Goal: Transaction & Acquisition: Purchase product/service

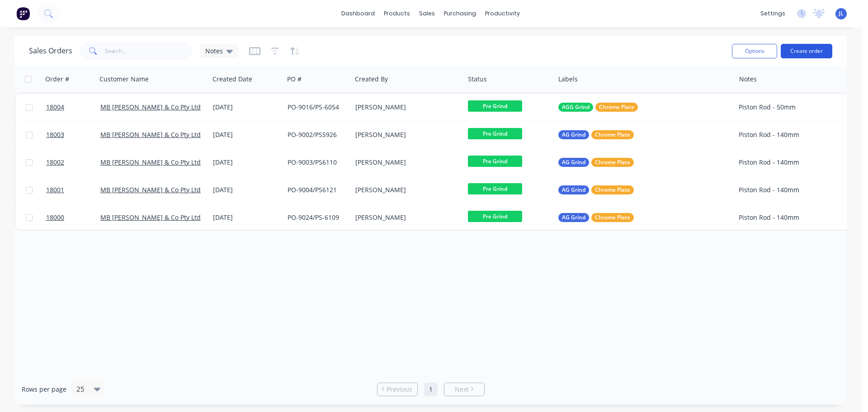
click at [803, 53] on button "Create order" at bounding box center [807, 51] width 52 height 14
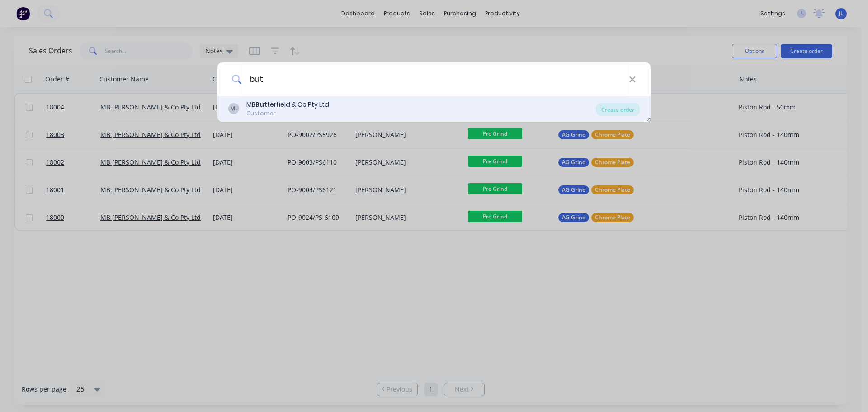
type input "but"
click at [333, 103] on div "ML MB But terfield & Co Pty Ltd Customer" at bounding box center [412, 109] width 368 height 18
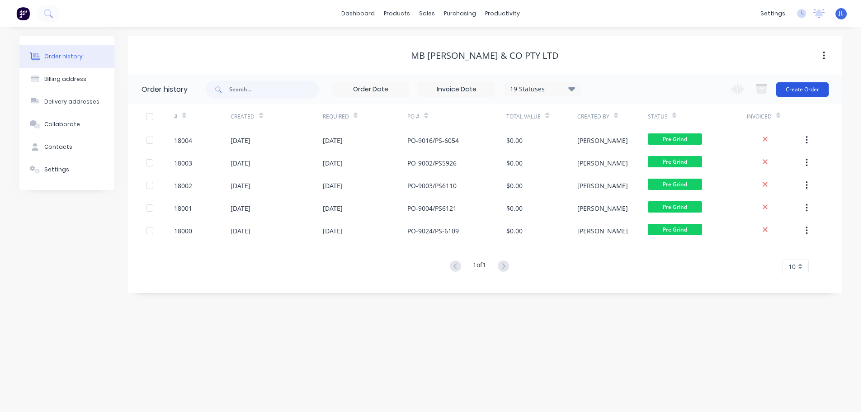
click at [801, 89] on button "Create Order" at bounding box center [802, 89] width 52 height 14
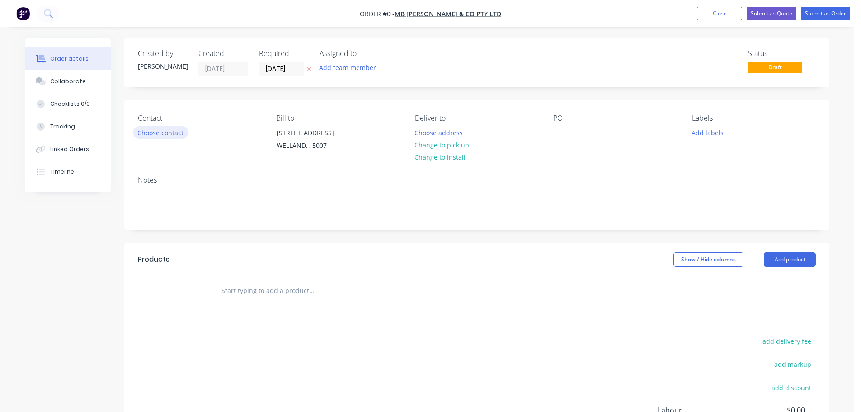
click at [167, 132] on button "Choose contact" at bounding box center [161, 132] width 56 height 12
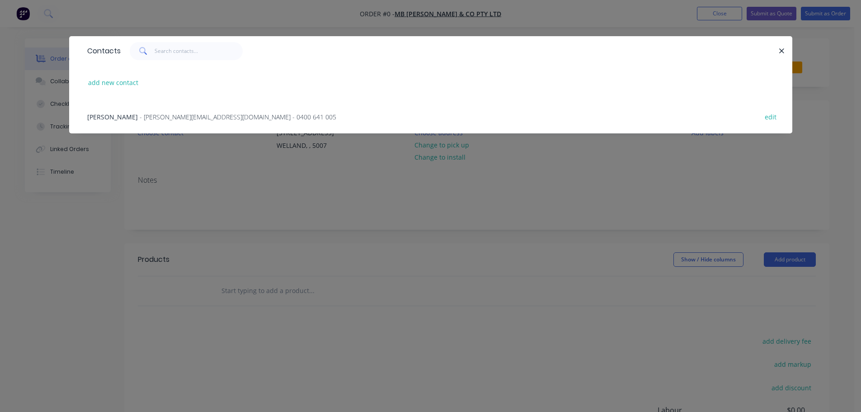
click at [161, 113] on span "- [PERSON_NAME][EMAIL_ADDRESS][DOMAIN_NAME] - 0400 641 005" at bounding box center [238, 117] width 197 height 9
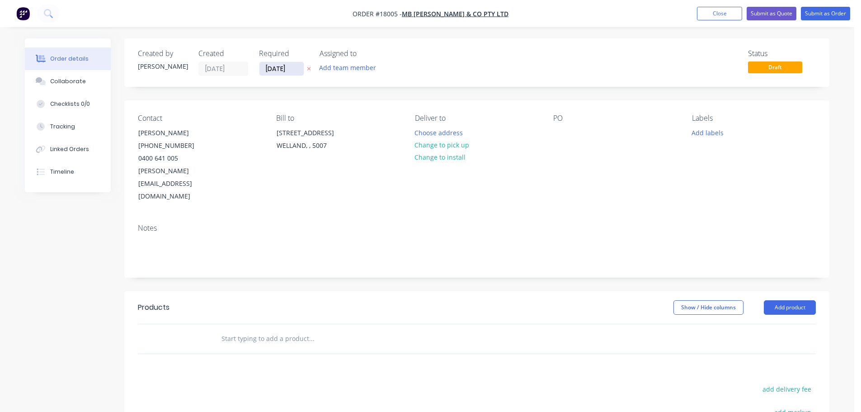
click at [291, 63] on input "[DATE]" at bounding box center [281, 69] width 44 height 14
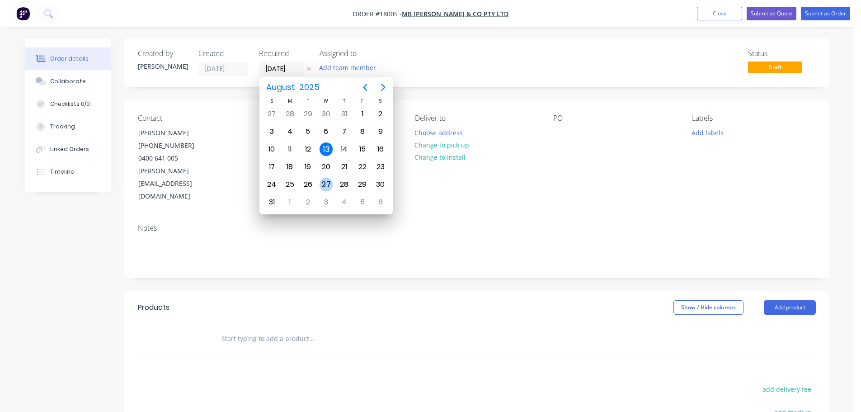
click at [327, 181] on div "27" at bounding box center [327, 185] width 14 height 14
type input "[DATE]"
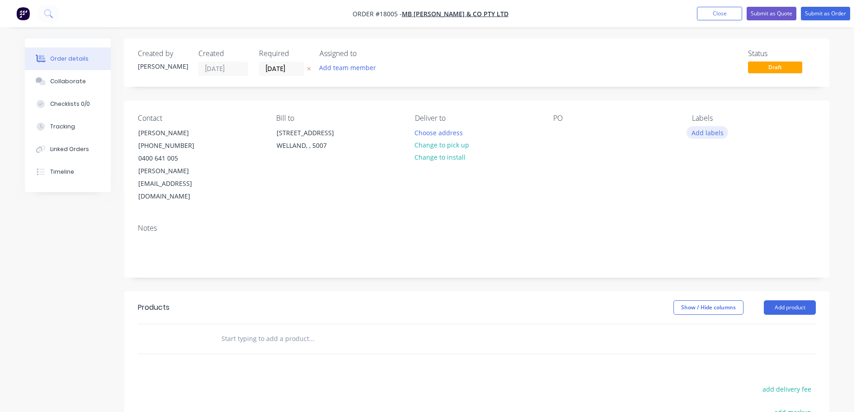
click at [705, 137] on button "Add labels" at bounding box center [708, 132] width 42 height 12
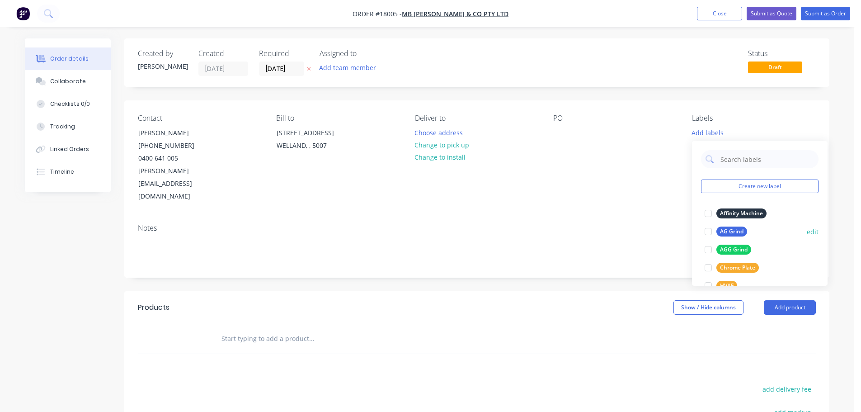
click at [736, 236] on div "AG Grind" at bounding box center [732, 231] width 31 height 10
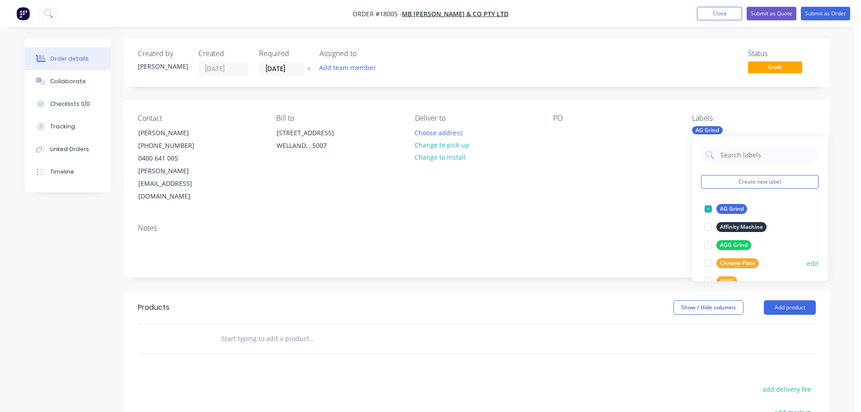
click at [735, 261] on div "Chrome Plate" at bounding box center [738, 263] width 42 height 10
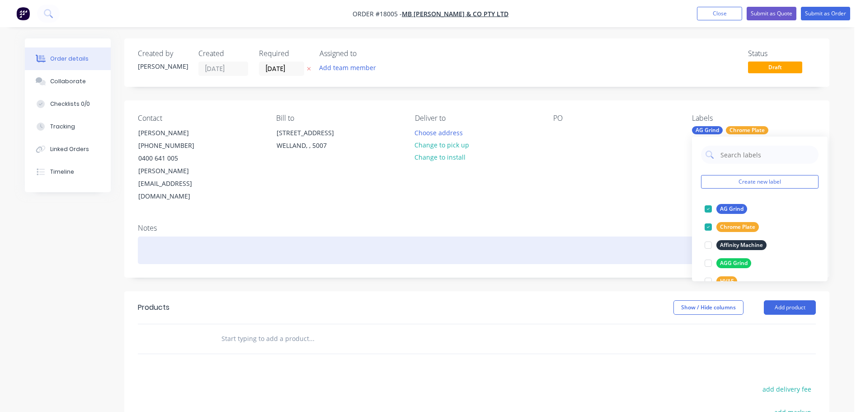
click at [453, 236] on div at bounding box center [477, 250] width 678 height 28
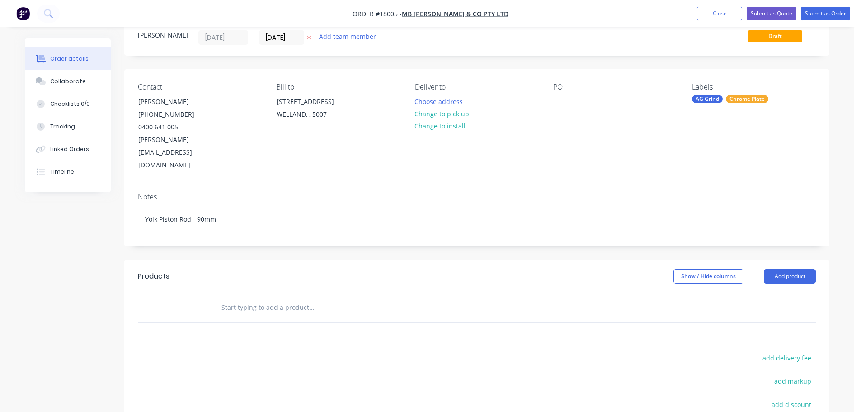
scroll to position [45, 0]
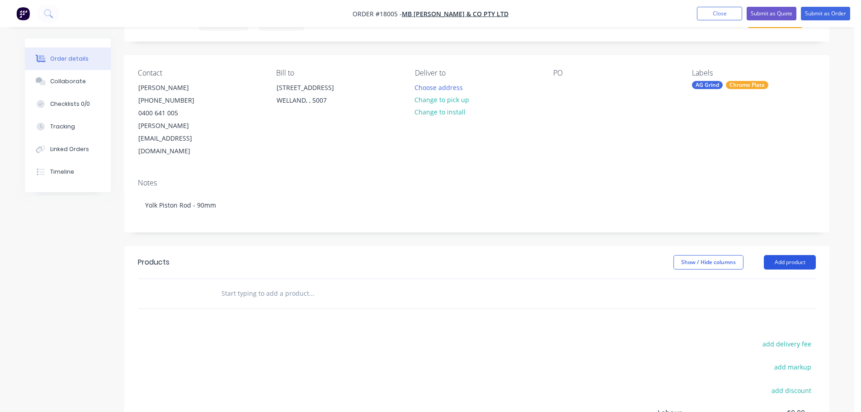
click at [805, 255] on button "Add product" at bounding box center [790, 262] width 52 height 14
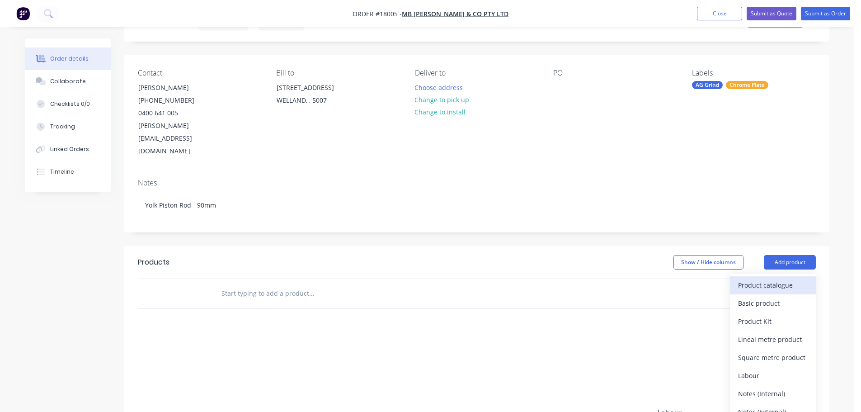
click at [760, 278] on div "Product catalogue" at bounding box center [773, 284] width 70 height 13
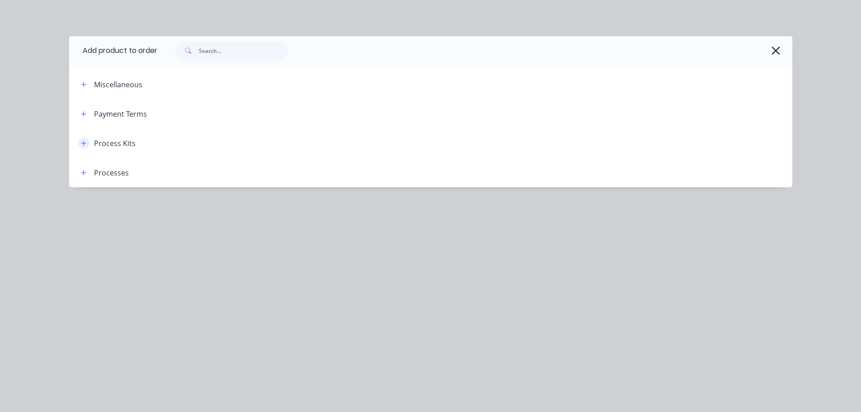
click at [80, 146] on button "button" at bounding box center [83, 142] width 11 height 11
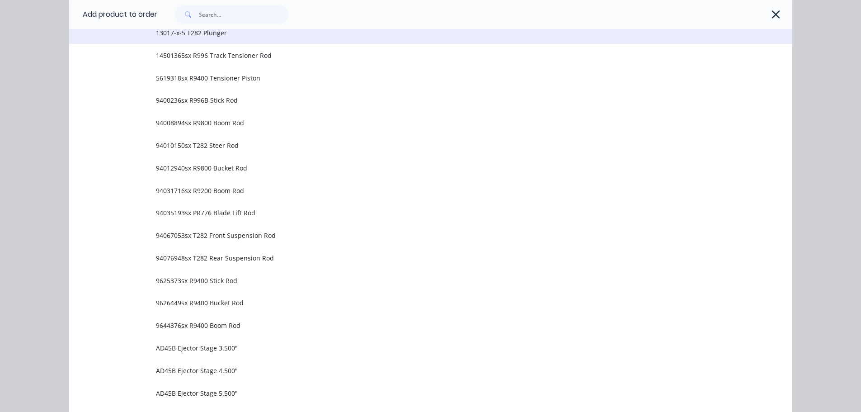
scroll to position [535, 0]
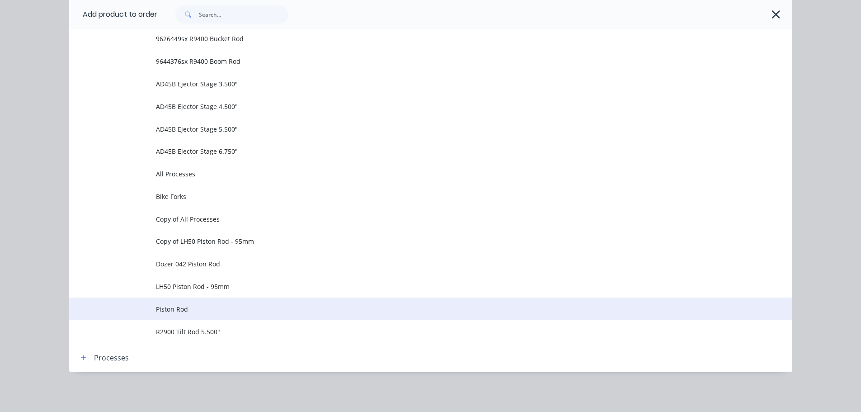
click at [231, 302] on td "Piston Rod" at bounding box center [474, 308] width 636 height 23
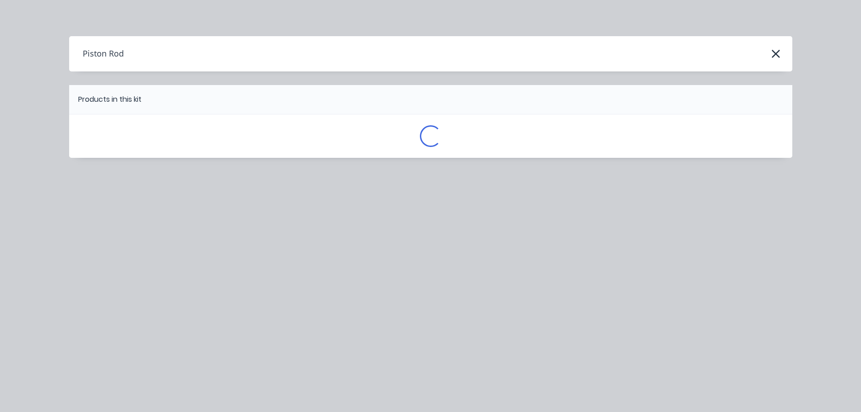
scroll to position [0, 0]
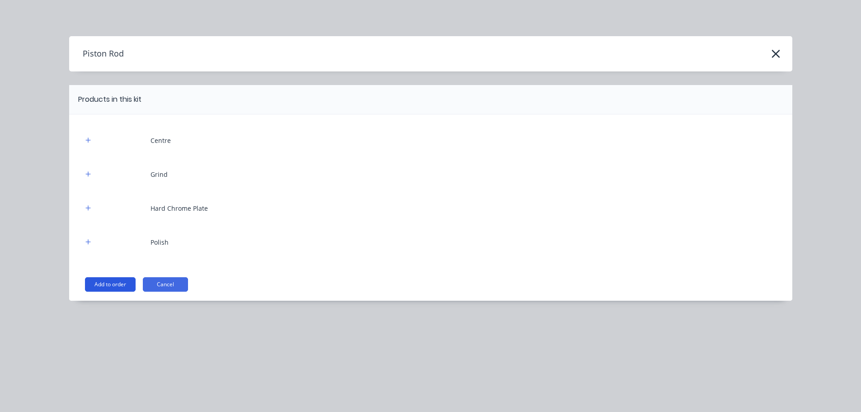
click at [125, 284] on button "Add to order" at bounding box center [110, 284] width 51 height 14
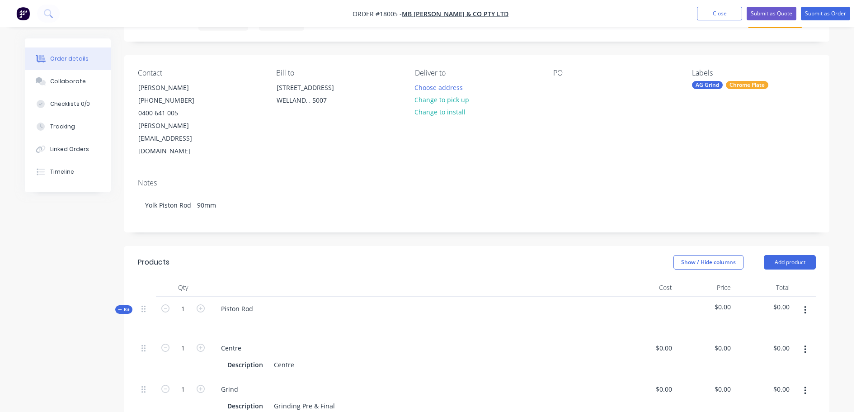
click at [273, 297] on div "Piston Rod" at bounding box center [413, 316] width 407 height 39
click at [252, 302] on div "Piston Rod" at bounding box center [237, 308] width 47 height 13
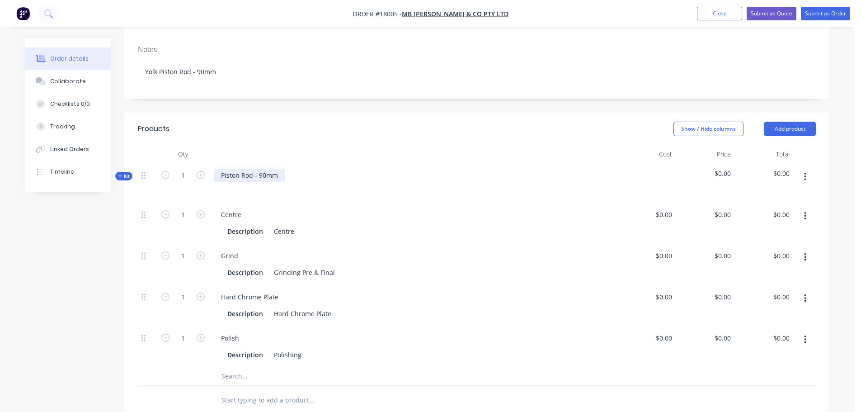
scroll to position [181, 0]
click at [805, 170] on icon "button" at bounding box center [805, 175] width 2 height 10
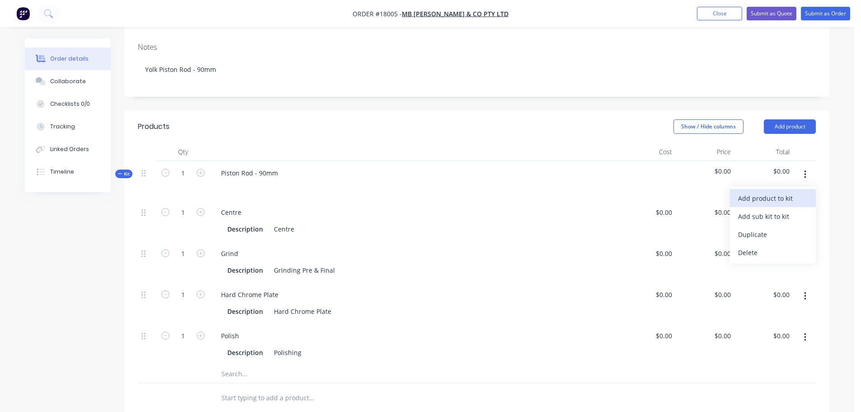
click at [788, 192] on div "Add product to kit" at bounding box center [773, 198] width 70 height 13
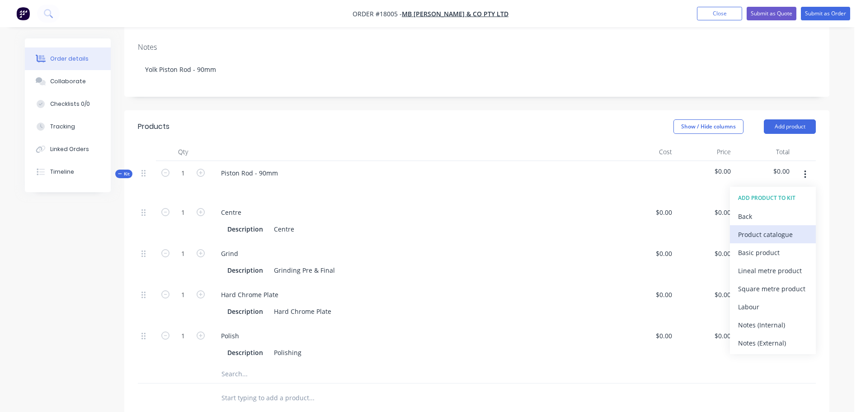
click at [765, 228] on div "Product catalogue" at bounding box center [773, 234] width 70 height 13
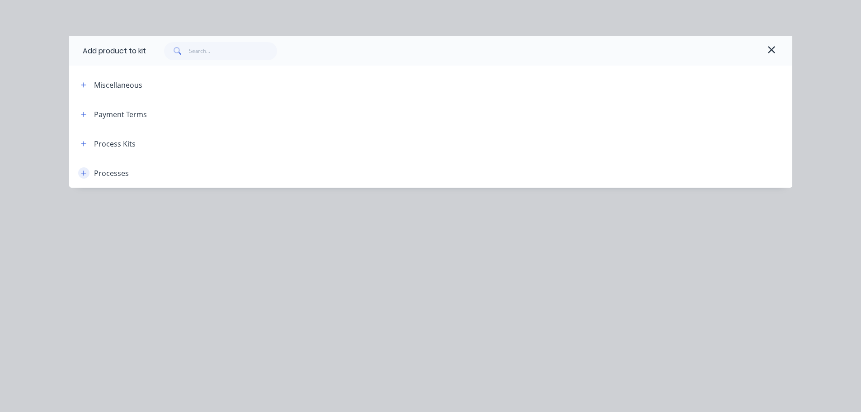
click at [84, 174] on icon "button" at bounding box center [83, 173] width 5 height 6
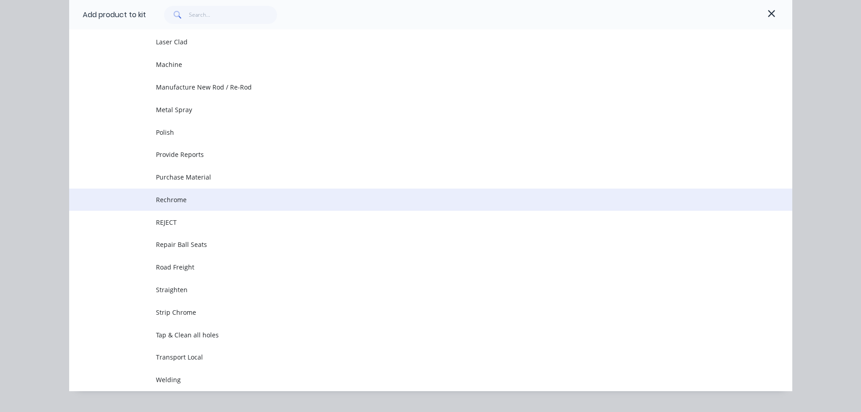
scroll to position [362, 0]
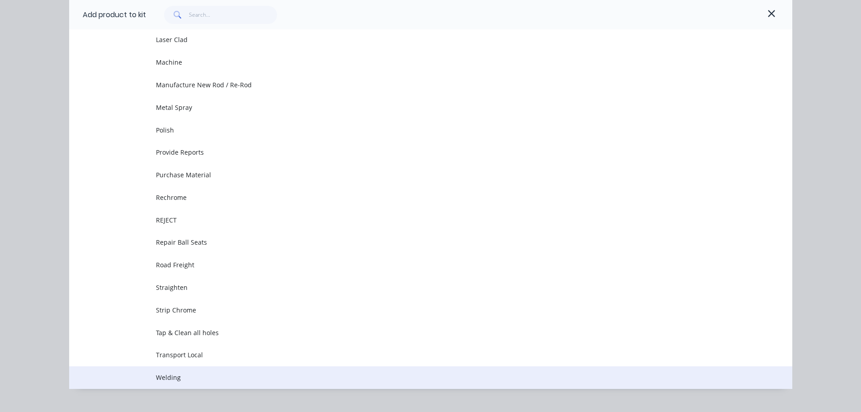
click at [198, 376] on span "Welding" at bounding box center [410, 376] width 509 height 9
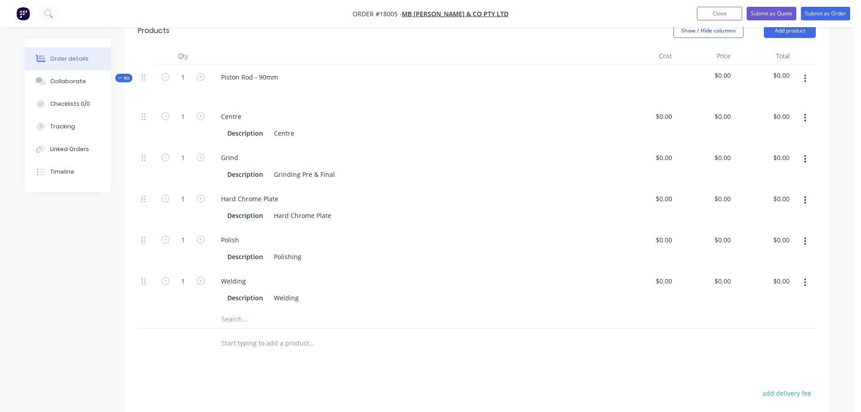
scroll to position [226, 0]
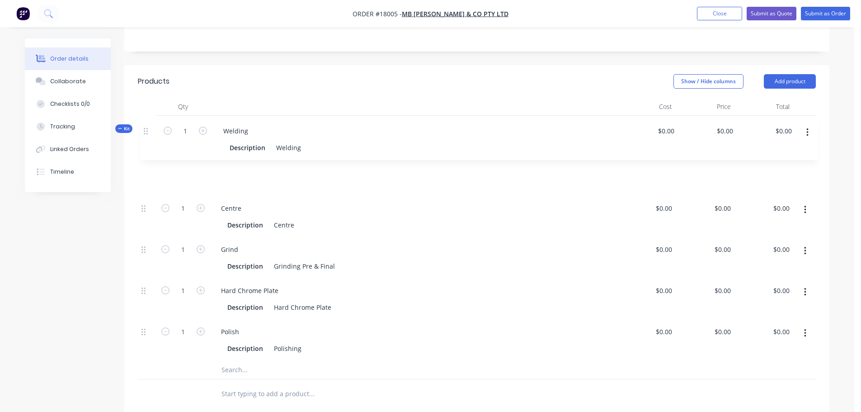
drag, startPoint x: 143, startPoint y: 308, endPoint x: 145, endPoint y: 127, distance: 181.7
click at [145, 127] on div "Kit 1 Piston Rod - 90mm $0.00 $0.00 1 Centre Description Centre $0.00 $0.00 $0.…" at bounding box center [477, 248] width 678 height 264
click at [278, 177] on div "Welding" at bounding box center [286, 183] width 32 height 13
drag, startPoint x: 274, startPoint y: 159, endPoint x: 326, endPoint y: 155, distance: 51.7
click at [326, 177] on div "Description Welding" at bounding box center [412, 183] width 376 height 13
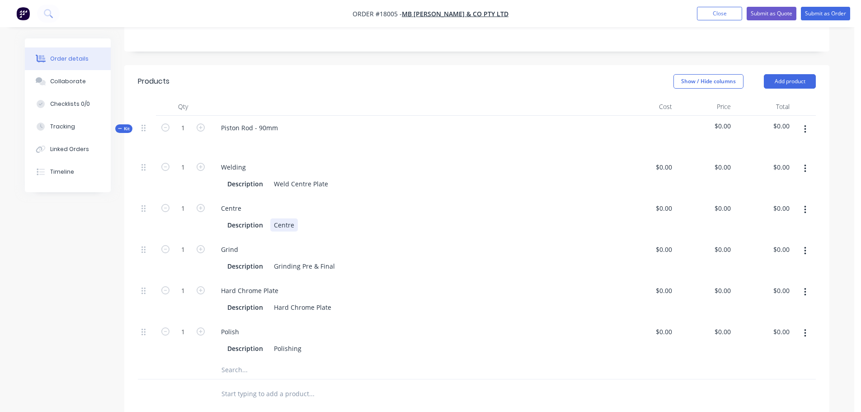
click at [301, 218] on div "Description Centre" at bounding box center [412, 224] width 376 height 13
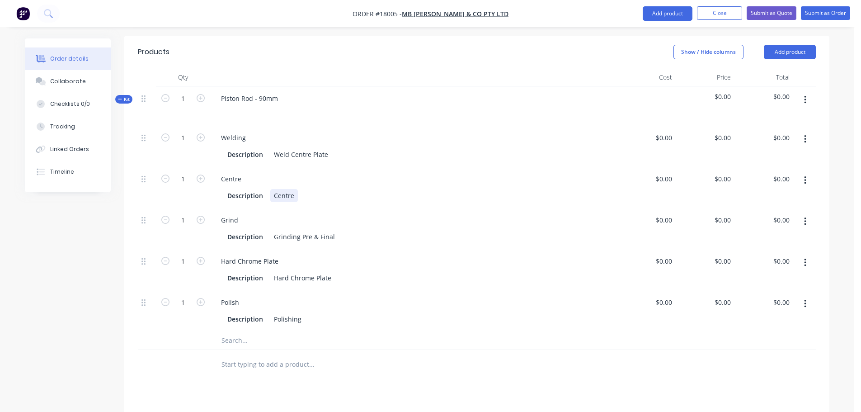
scroll to position [271, 0]
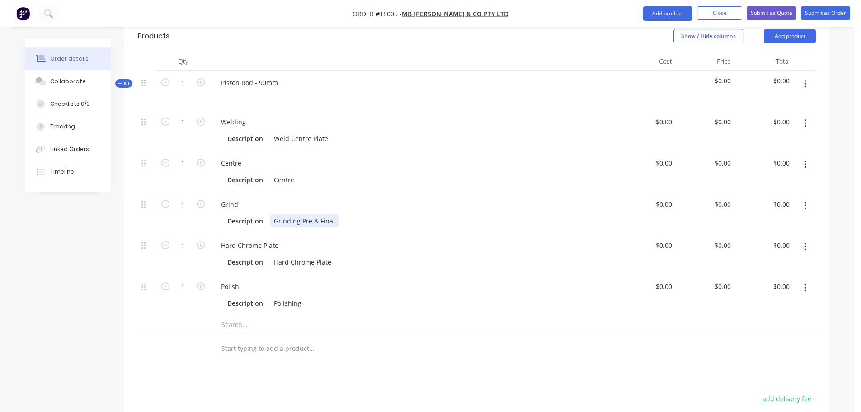
click at [308, 214] on div "Grinding Pre & Final" at bounding box center [304, 220] width 68 height 13
click at [805, 202] on icon "button" at bounding box center [805, 206] width 2 height 8
click at [773, 223] on div "Duplicate" at bounding box center [773, 229] width 70 height 13
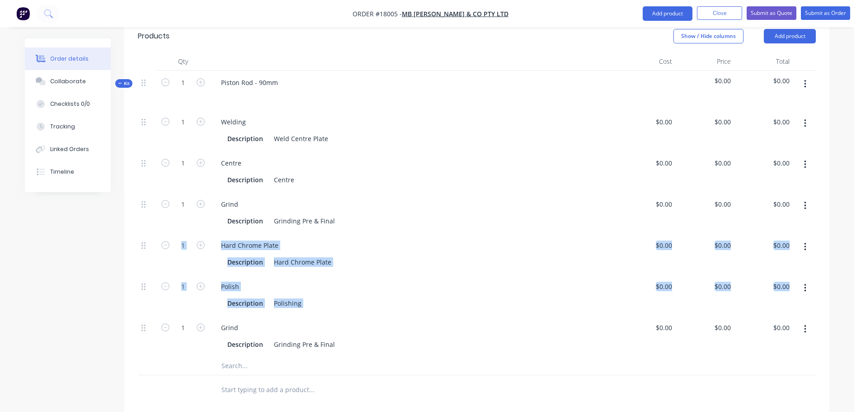
drag, startPoint x: 146, startPoint y: 303, endPoint x: 146, endPoint y: 238, distance: 65.1
click at [146, 238] on div "1 Welding Description Weld Centre Plate $0.00 $0.00 $0.00 $0.00 $0.00 $0.00 1 C…" at bounding box center [477, 233] width 678 height 247
click at [100, 323] on div "Created by [PERSON_NAME] Created [DATE] Required [DATE] Assigned to Add team me…" at bounding box center [427, 201] width 805 height 868
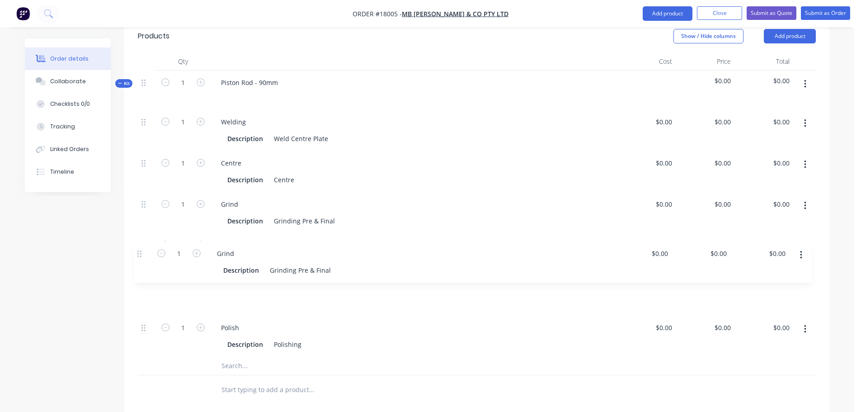
drag, startPoint x: 145, startPoint y: 303, endPoint x: 141, endPoint y: 250, distance: 53.5
click at [141, 250] on div "1 Welding Description Weld Centre Plate $0.00 $0.00 $0.00 $0.00 $0.00 $0.00 1 C…" at bounding box center [477, 233] width 678 height 247
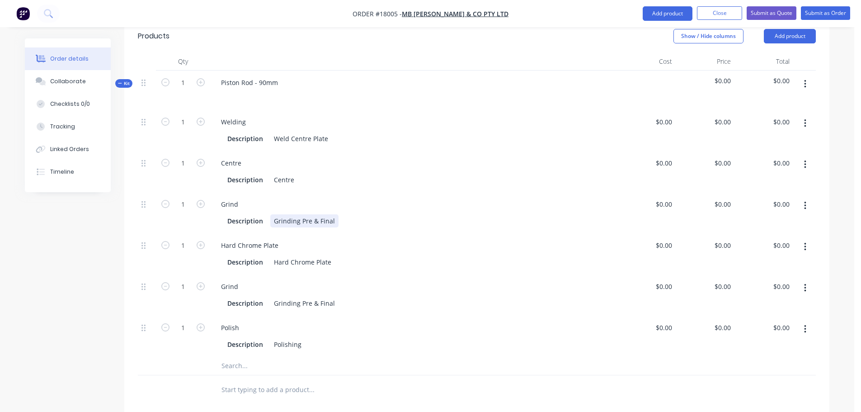
click at [312, 214] on div "Grinding Pre & Final" at bounding box center [304, 220] width 68 height 13
drag, startPoint x: 272, startPoint y: 195, endPoint x: 372, endPoint y: 192, distance: 100.4
click at [372, 214] on div "Description Grinding Pre & Final" at bounding box center [412, 220] width 376 height 13
click at [301, 297] on div "Grinding Pre & Final" at bounding box center [304, 303] width 68 height 13
drag, startPoint x: 331, startPoint y: 279, endPoint x: 250, endPoint y: 278, distance: 80.5
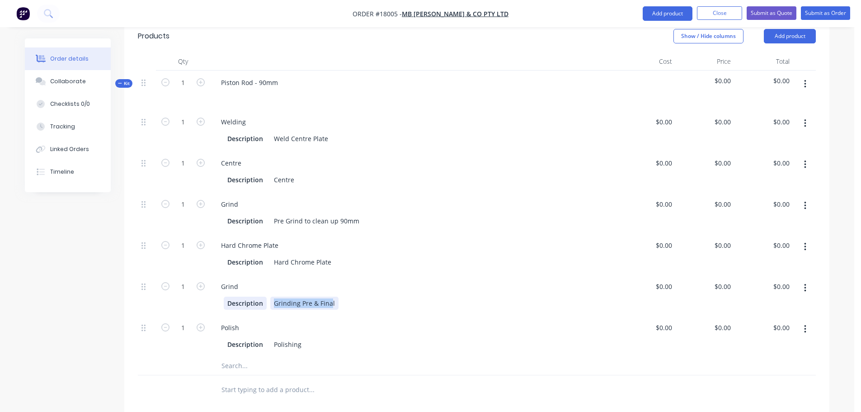
click at [250, 297] on div "Description Grinding Pre & Final" at bounding box center [412, 303] width 376 height 13
click at [80, 294] on div "Created by [PERSON_NAME] Created [DATE] Required [DATE] Assigned to Add team me…" at bounding box center [427, 201] width 805 height 868
click at [308, 338] on div "Description Polishing" at bounding box center [412, 344] width 376 height 13
click at [274, 255] on div "Hard Chrome Plate" at bounding box center [302, 261] width 65 height 13
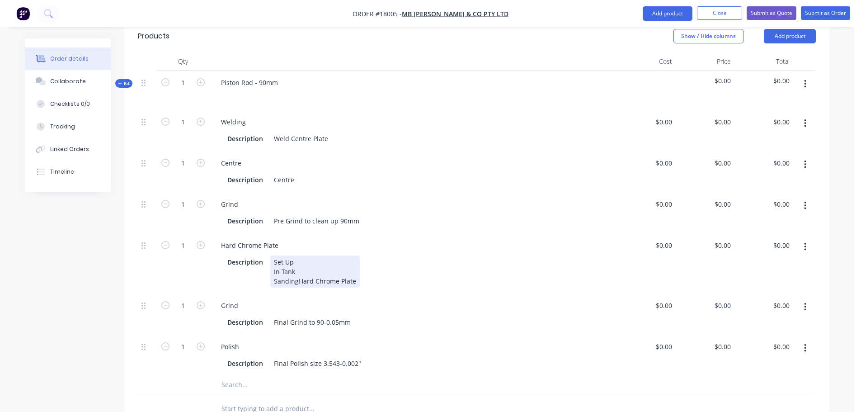
click at [331, 266] on div "Set Up In Tank Sanding Hard Chrome Plate" at bounding box center [315, 271] width 90 height 32
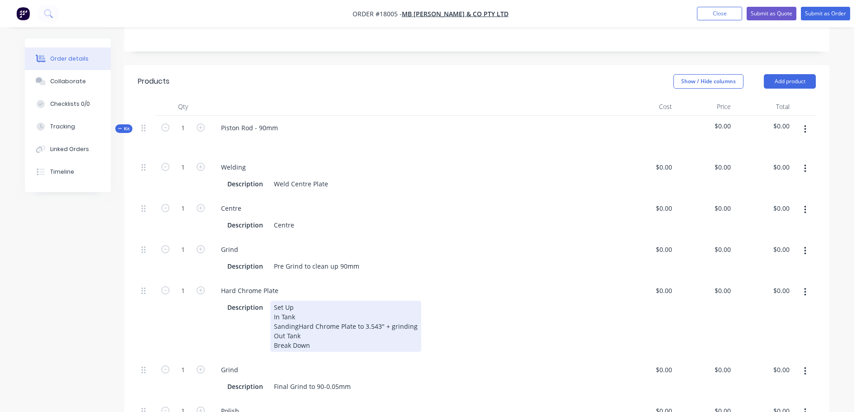
scroll to position [90, 0]
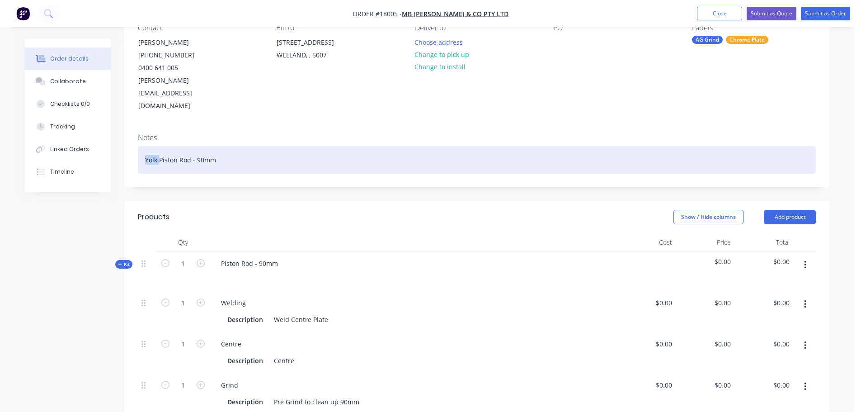
drag, startPoint x: 159, startPoint y: 134, endPoint x: 125, endPoint y: 135, distance: 33.9
click at [125, 135] on div "Notes Yolk Piston Rod - 90mm" at bounding box center [476, 156] width 705 height 61
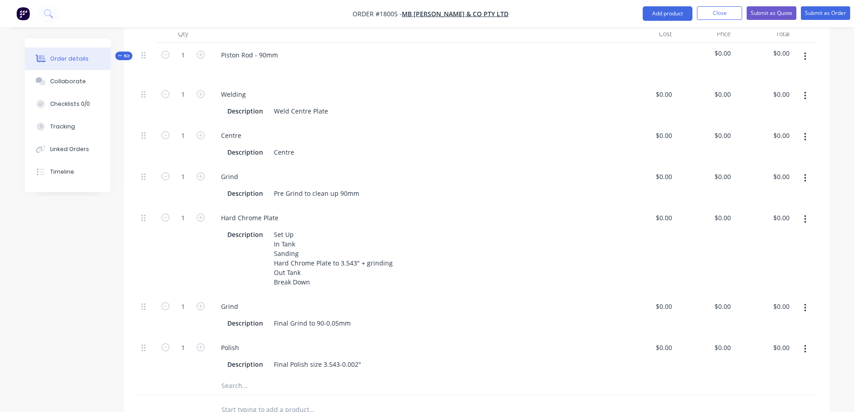
scroll to position [362, 0]
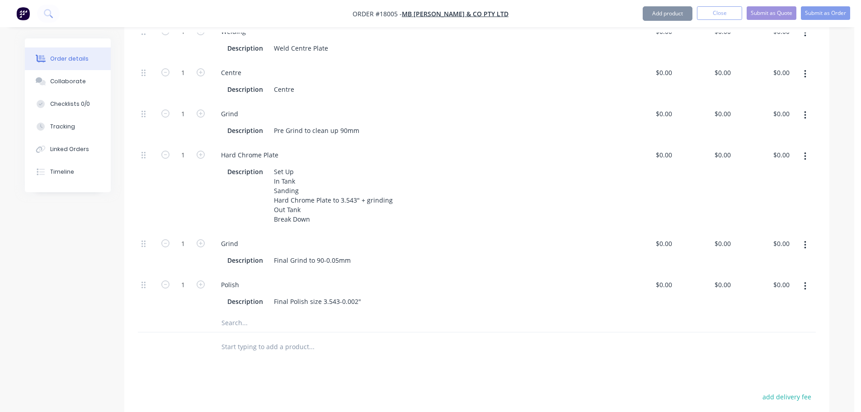
click at [133, 331] on div "Qty Cost Price Total Kit 1 Piston Rod - 90mm $0.00 $0.00 1 Welding Description …" at bounding box center [476, 162] width 705 height 400
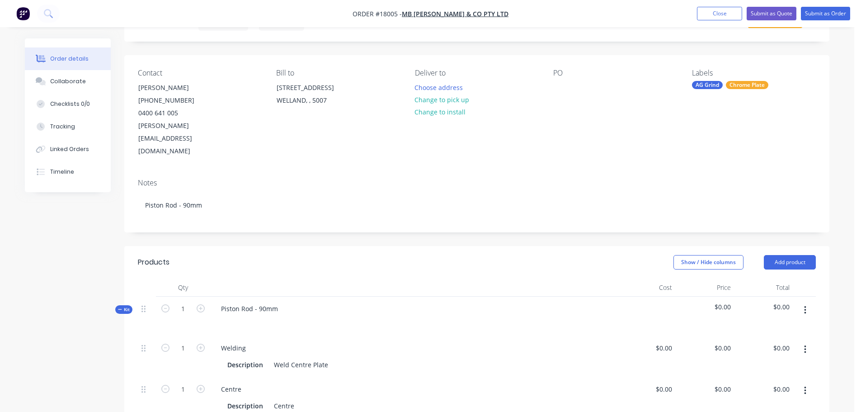
scroll to position [0, 0]
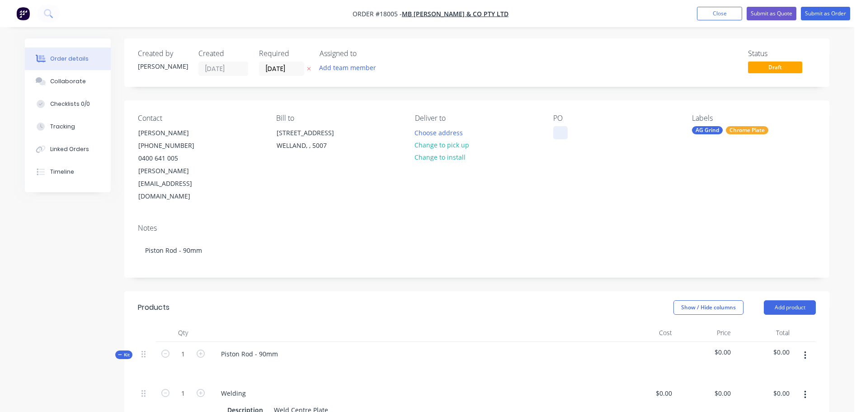
click at [566, 129] on div at bounding box center [560, 132] width 14 height 13
click at [828, 14] on button "Submit as Order" at bounding box center [825, 14] width 49 height 14
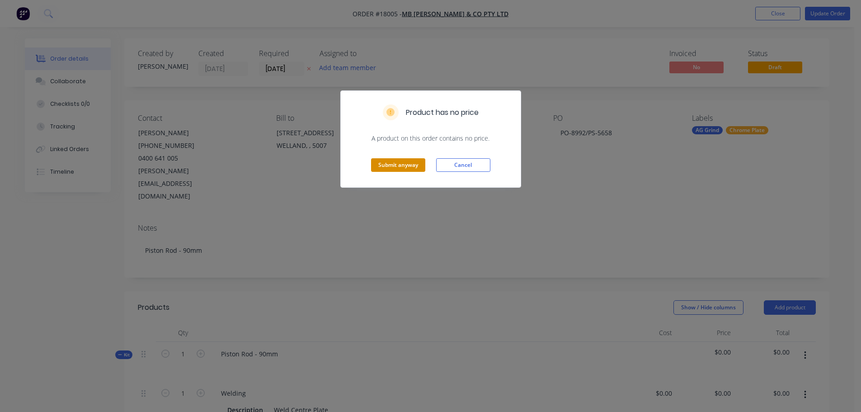
click at [410, 165] on button "Submit anyway" at bounding box center [398, 165] width 54 height 14
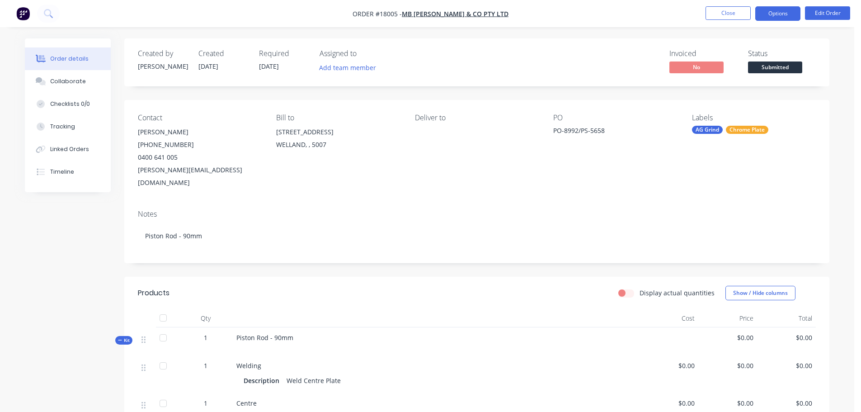
click at [764, 18] on button "Options" at bounding box center [777, 13] width 45 height 14
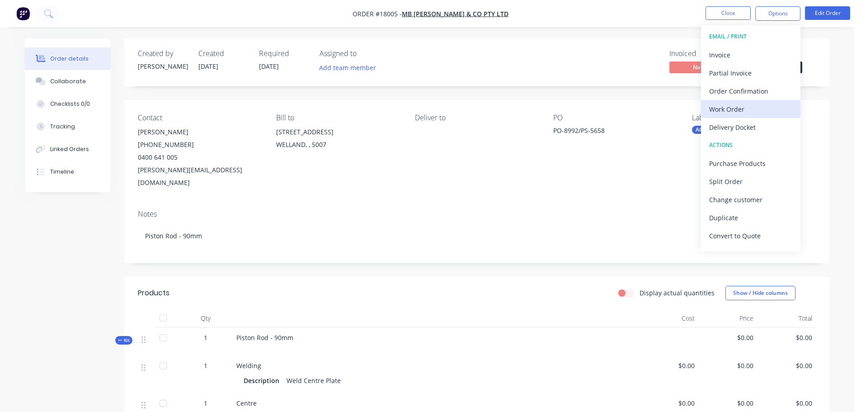
click at [724, 112] on div "Work Order" at bounding box center [750, 109] width 83 height 13
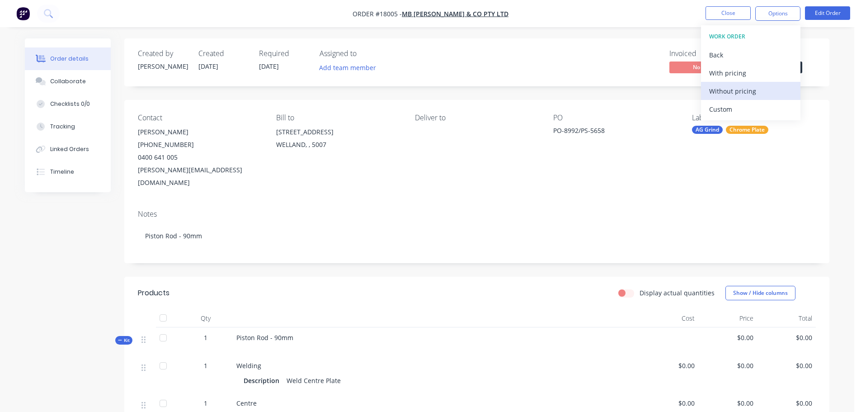
drag, startPoint x: 725, startPoint y: 73, endPoint x: 724, endPoint y: 94, distance: 20.4
click at [724, 94] on div "WORK ORDER Back With pricing Without pricing Custom" at bounding box center [750, 72] width 99 height 95
click at [724, 94] on div "Without pricing" at bounding box center [750, 91] width 83 height 13
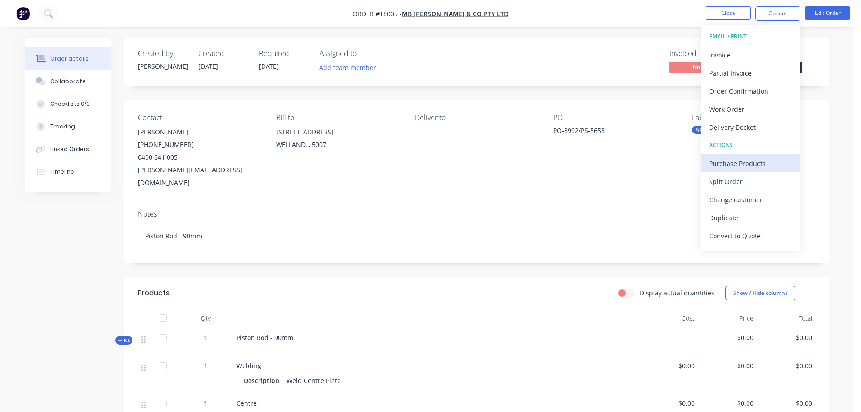
click at [739, 164] on div "Purchase Products" at bounding box center [750, 163] width 83 height 13
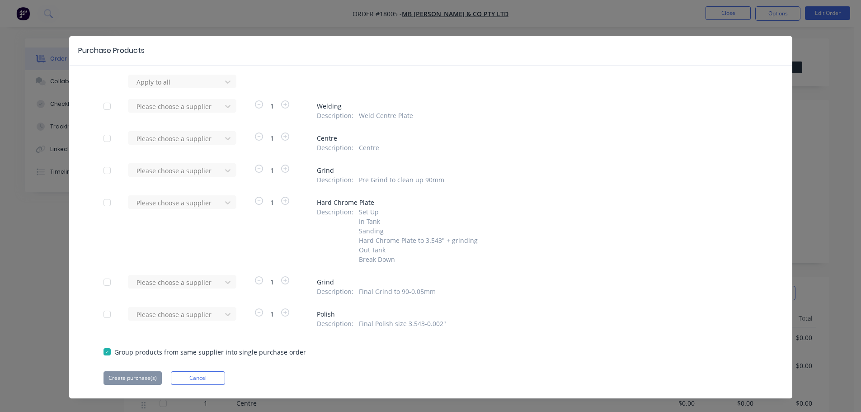
click at [102, 106] on div at bounding box center [107, 106] width 18 height 18
click at [104, 137] on div at bounding box center [107, 138] width 18 height 18
click at [105, 282] on div at bounding box center [107, 282] width 18 height 18
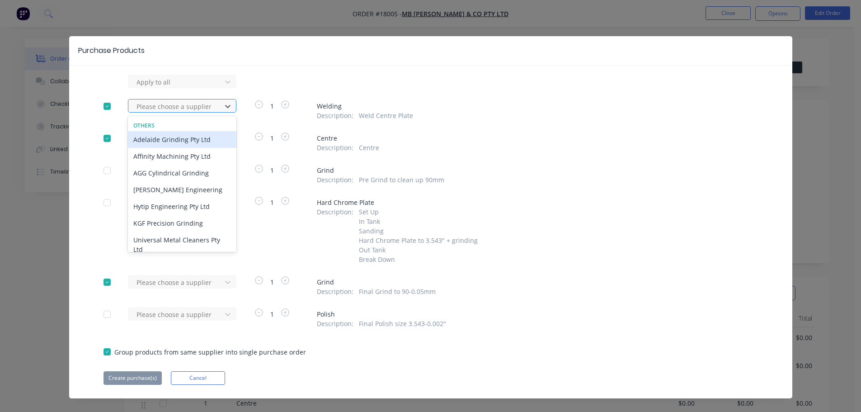
click at [182, 107] on div at bounding box center [176, 106] width 81 height 11
click at [179, 143] on div "Adelaide Grinding Pty Ltd" at bounding box center [182, 139] width 108 height 17
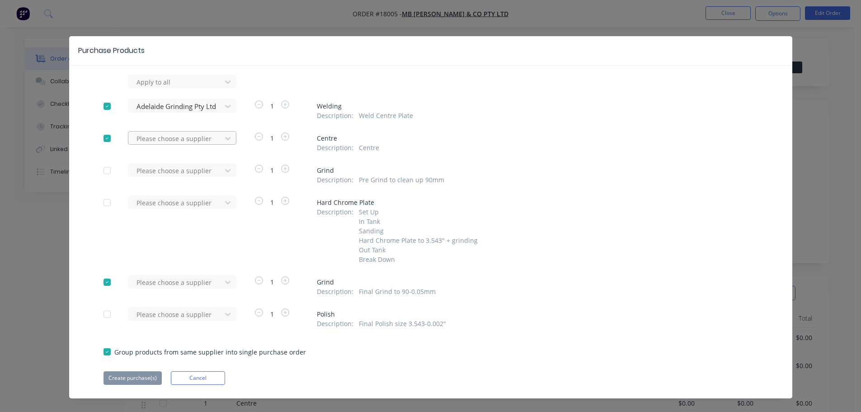
click at [179, 88] on div at bounding box center [176, 81] width 81 height 11
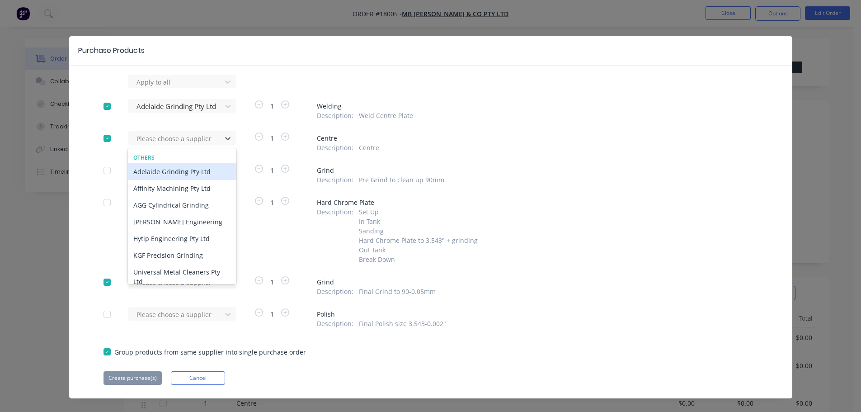
click at [179, 167] on div "Adelaide Grinding Pty Ltd" at bounding box center [182, 171] width 108 height 17
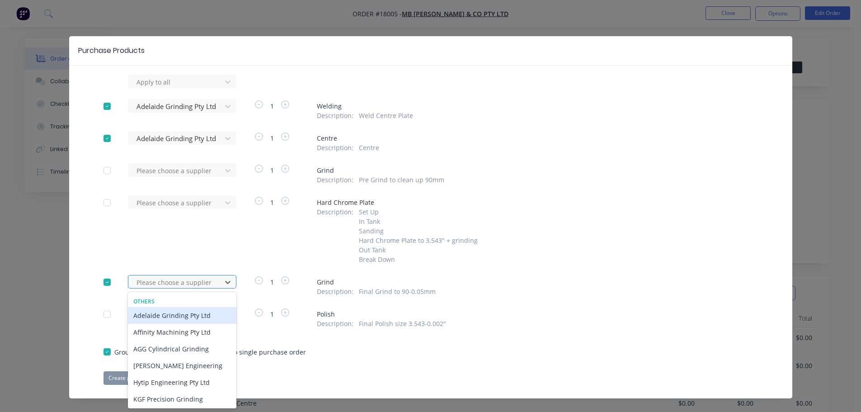
click at [166, 88] on div "7 results available. Use Up and Down to choose options, press Enter to select t…" at bounding box center [177, 82] width 99 height 14
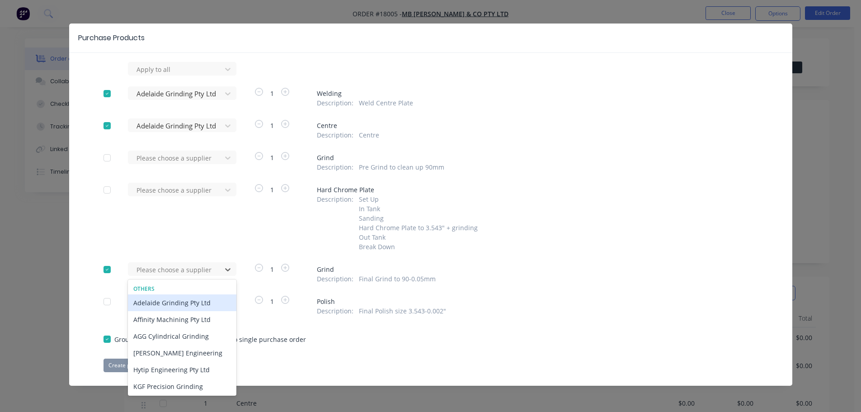
click at [161, 304] on div "Adelaide Grinding Pty Ltd" at bounding box center [182, 302] width 108 height 17
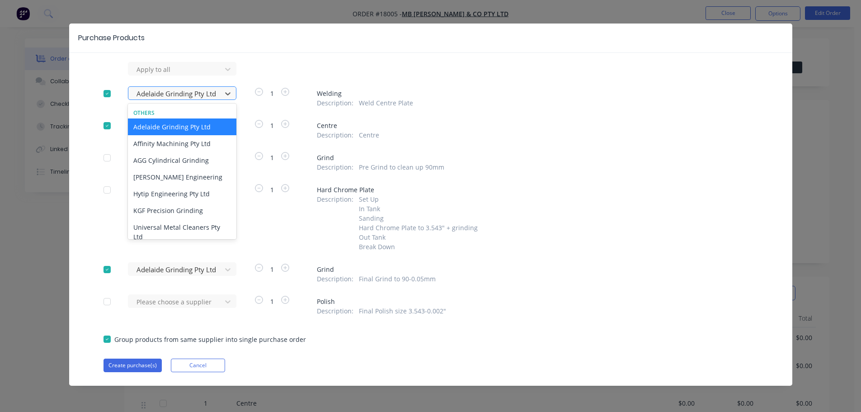
click at [179, 92] on div at bounding box center [176, 93] width 81 height 11
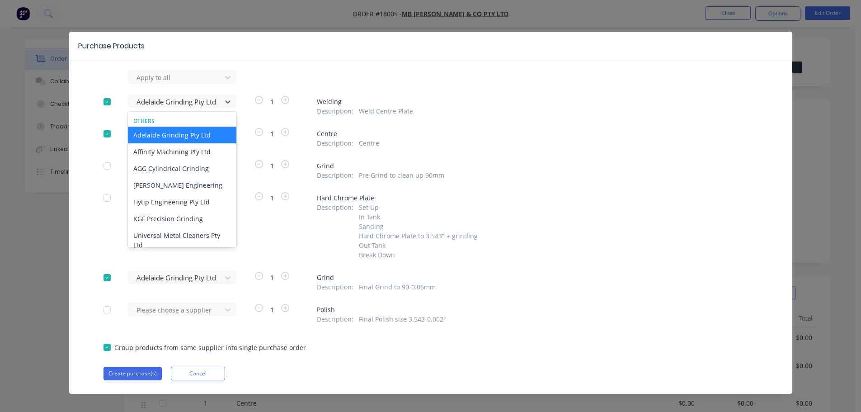
scroll to position [0, 0]
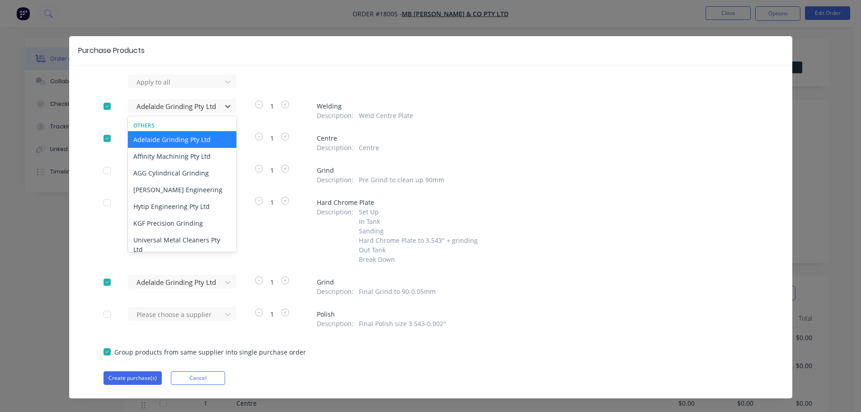
click at [105, 104] on div at bounding box center [107, 106] width 18 height 18
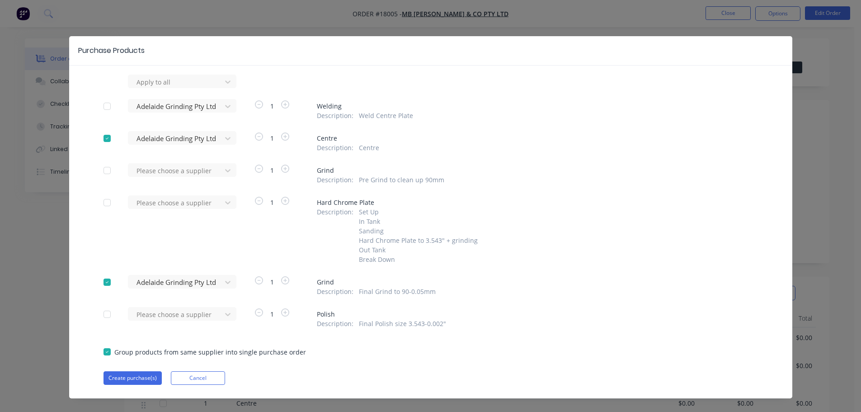
click at [82, 136] on div "Apply to all Adelaide Grinding Pty Ltd 1 Welding Description : Weld Centre Plat…" at bounding box center [430, 230] width 723 height 310
click at [108, 170] on div at bounding box center [107, 170] width 18 height 18
click at [162, 88] on div at bounding box center [176, 81] width 81 height 11
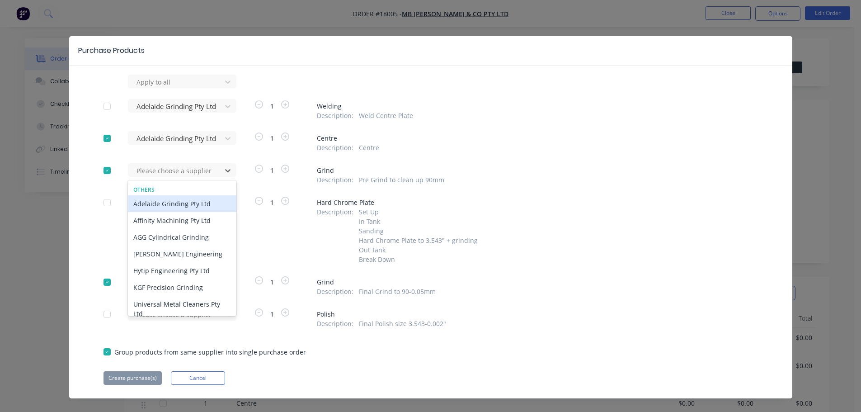
click at [179, 206] on div "Adelaide Grinding Pty Ltd" at bounding box center [182, 203] width 108 height 17
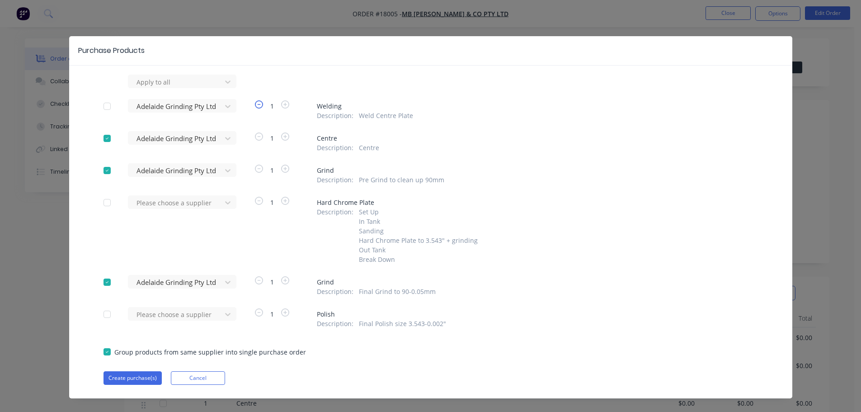
click at [257, 104] on icon "button" at bounding box center [259, 104] width 8 height 8
click at [281, 103] on icon "button" at bounding box center [285, 104] width 8 height 8
click at [253, 105] on button "button" at bounding box center [259, 105] width 12 height 10
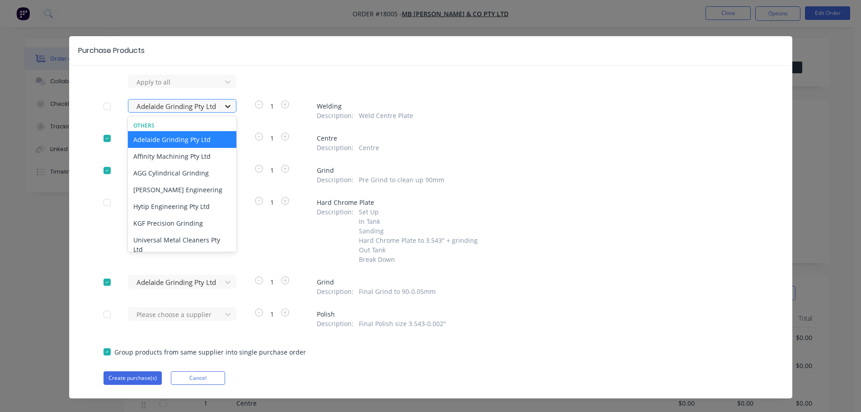
click at [226, 108] on icon at bounding box center [227, 106] width 9 height 9
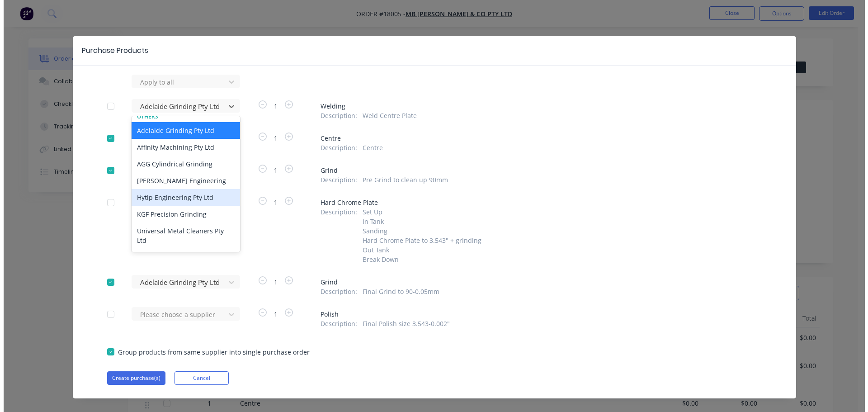
scroll to position [11, 0]
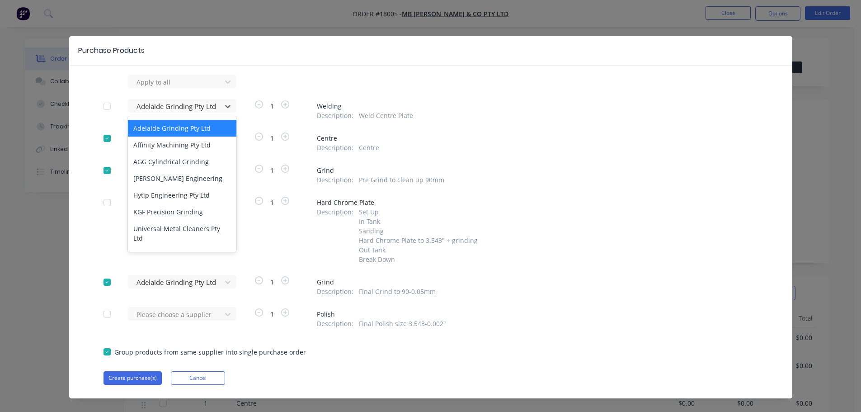
click at [85, 366] on div "Apply to all 7 results available. Use Up and Down to choose options, press Ente…" at bounding box center [430, 230] width 723 height 310
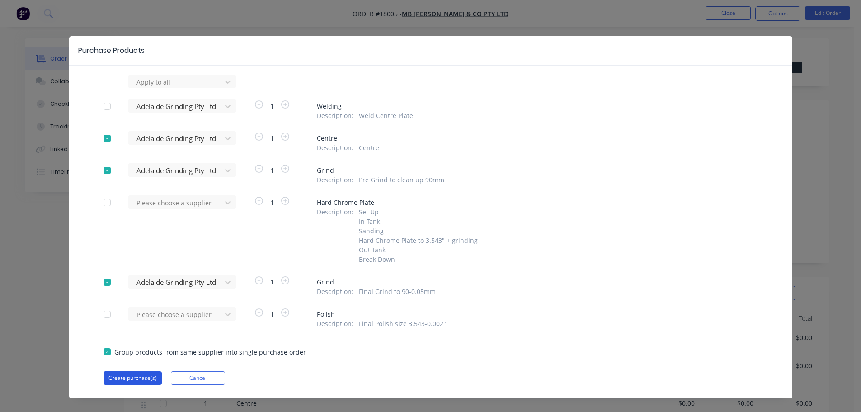
click at [136, 381] on button "Create purchase(s)" at bounding box center [133, 378] width 58 height 14
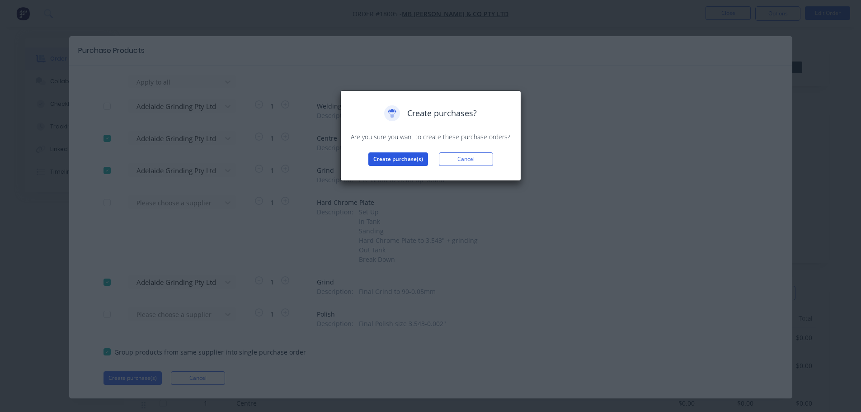
click at [395, 162] on button "Create purchase(s)" at bounding box center [398, 159] width 60 height 14
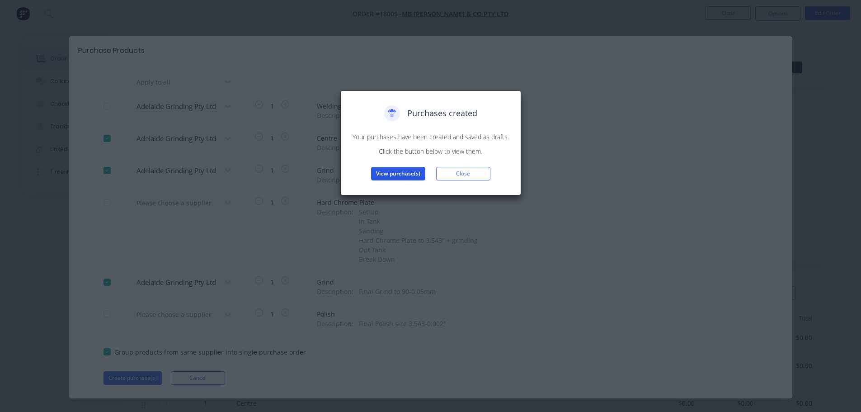
click at [393, 174] on button "View purchase(s)" at bounding box center [398, 174] width 54 height 14
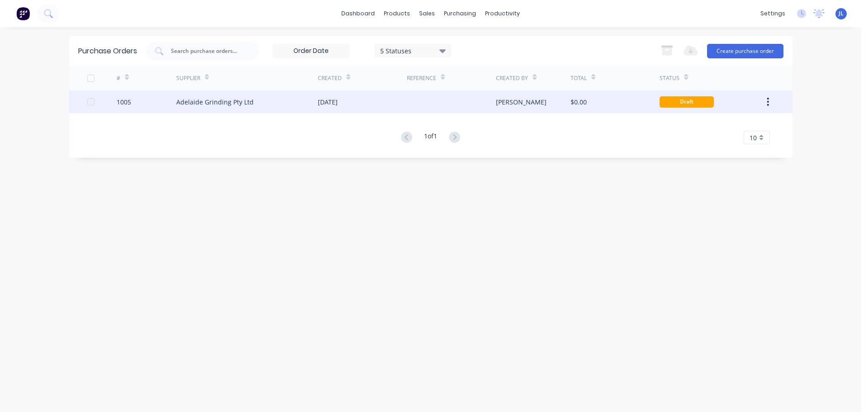
click at [439, 107] on div at bounding box center [451, 101] width 89 height 23
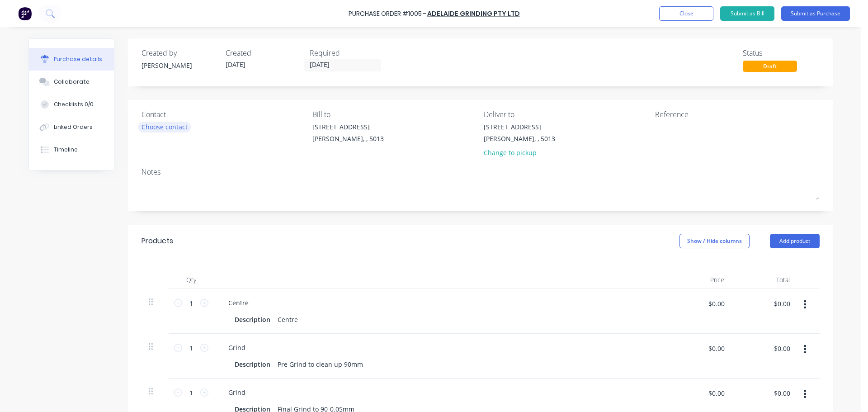
click at [174, 126] on div "Choose contact" at bounding box center [164, 126] width 46 height 9
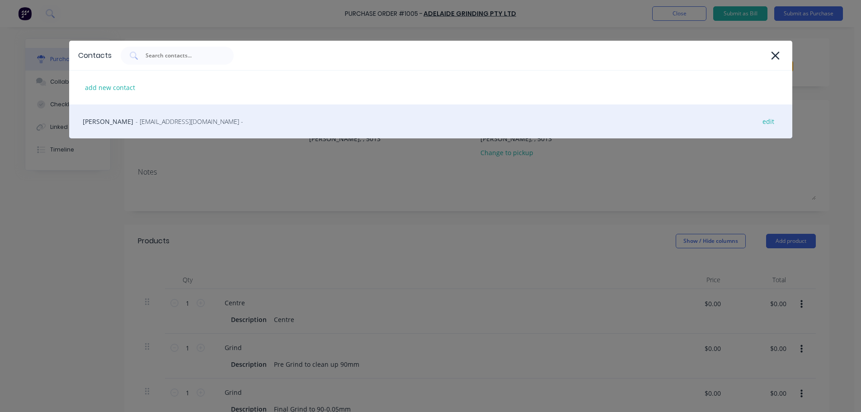
click at [113, 121] on div "[PERSON_NAME] - [EMAIL_ADDRESS][DOMAIN_NAME] - edit" at bounding box center [430, 121] width 723 height 34
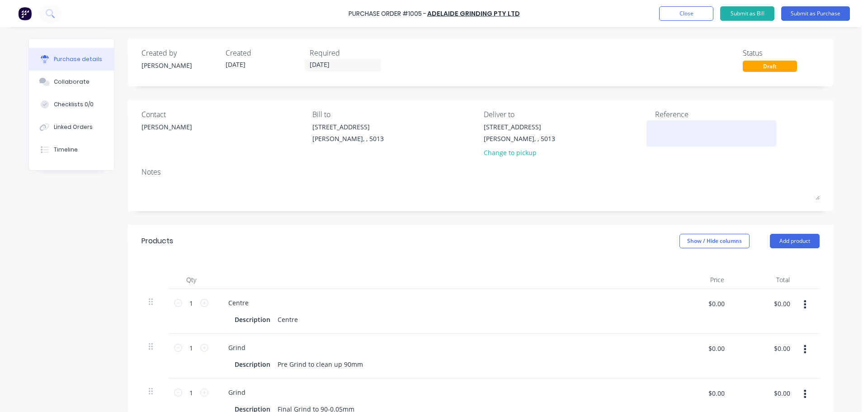
click at [655, 130] on textarea at bounding box center [711, 132] width 113 height 20
type textarea "TC"
type textarea "x"
type textarea "TC1"
type textarea "x"
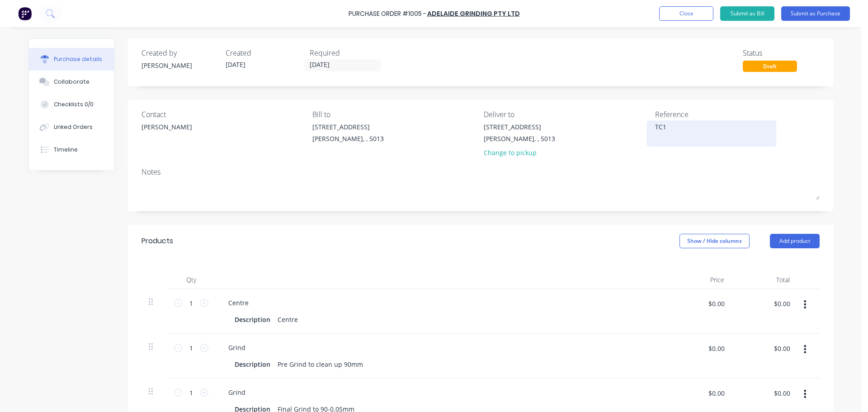
type textarea "TC18"
type textarea "x"
type textarea "TC180"
type textarea "x"
type textarea "TC1800"
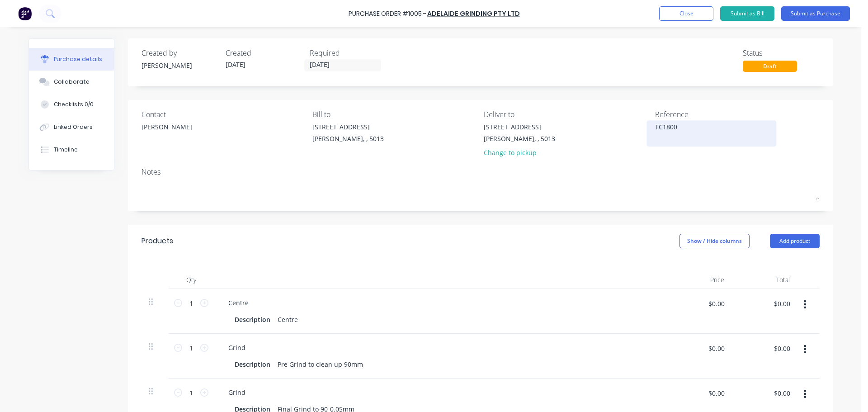
type textarea "x"
type textarea "TC18005"
type textarea "x"
type textarea "TC18005"
click at [334, 61] on input "[DATE]" at bounding box center [343, 65] width 76 height 11
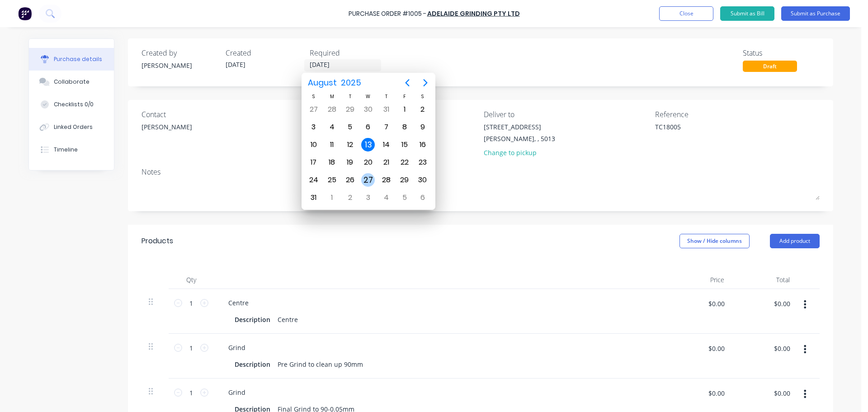
click at [368, 179] on div "27" at bounding box center [368, 180] width 14 height 14
type textarea "x"
type input "[DATE]"
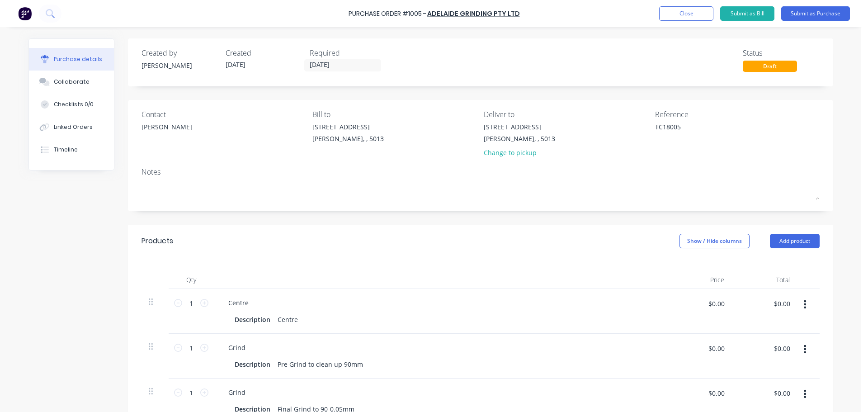
click at [94, 264] on div "Created by [PERSON_NAME] Created [DATE] Required [DATE] Status Draft Contact [P…" at bounding box center [430, 321] width 805 height 566
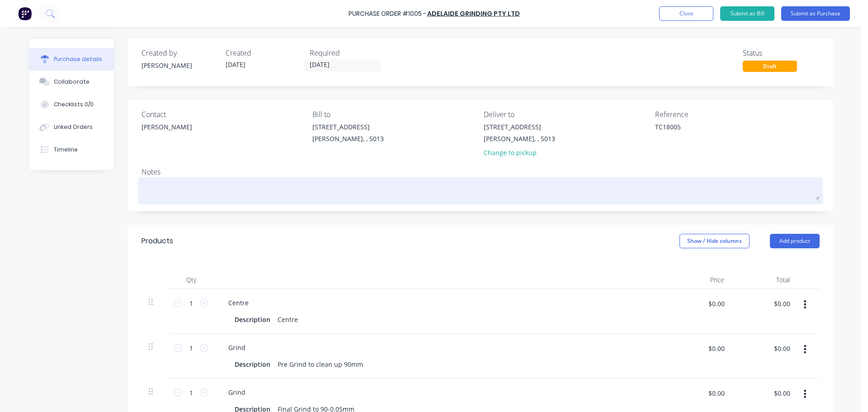
click at [537, 192] on textarea at bounding box center [480, 189] width 678 height 20
type textarea "x"
type textarea "P"
type textarea "x"
type textarea "Pi"
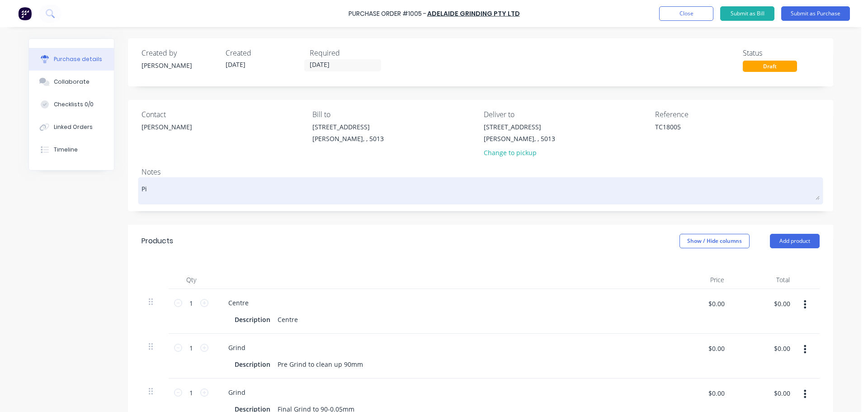
type textarea "x"
type textarea "Pis"
type textarea "x"
type textarea "Pist"
type textarea "x"
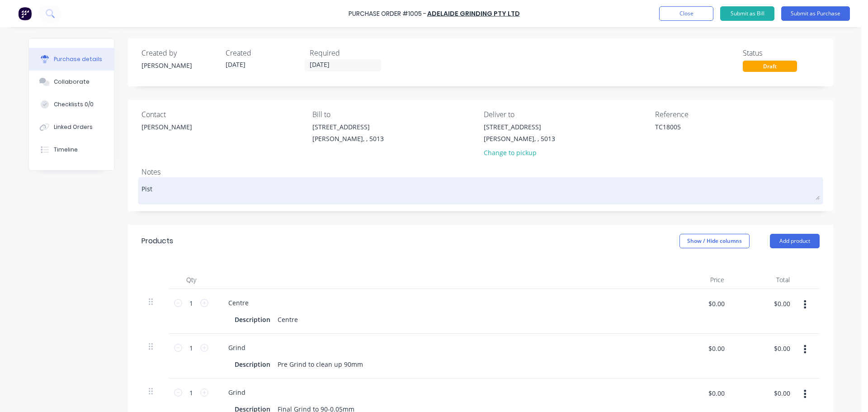
type textarea "Pisto"
type textarea "x"
type textarea "Piston"
type textarea "x"
type textarea "Piston"
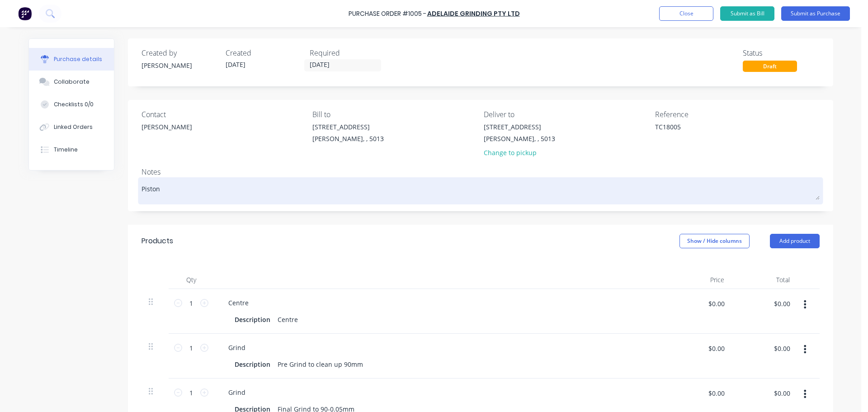
type textarea "x"
type textarea "Piston T"
type textarea "x"
type textarea "Piston To"
type textarea "x"
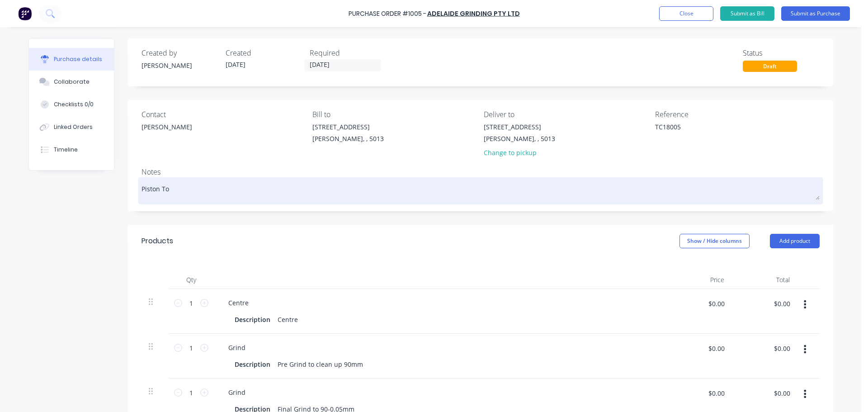
type textarea "Piston [PERSON_NAME]"
type textarea "x"
type textarea "Piston To"
type textarea "x"
type textarea "Piston T"
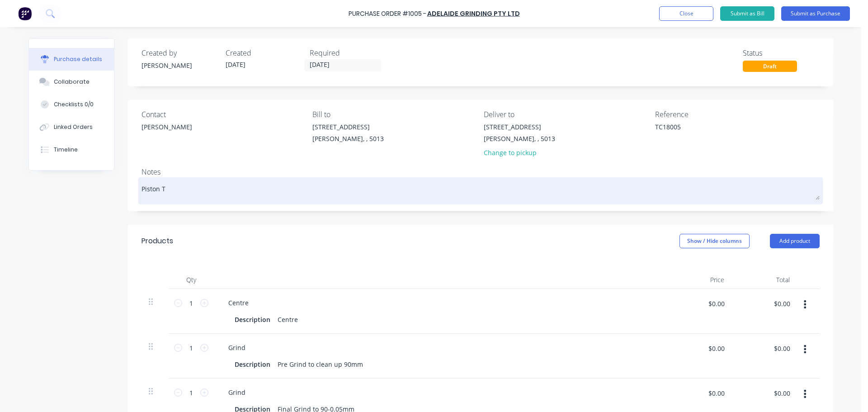
type textarea "x"
type textarea "Piston"
type textarea "x"
type textarea "Piston R"
type textarea "x"
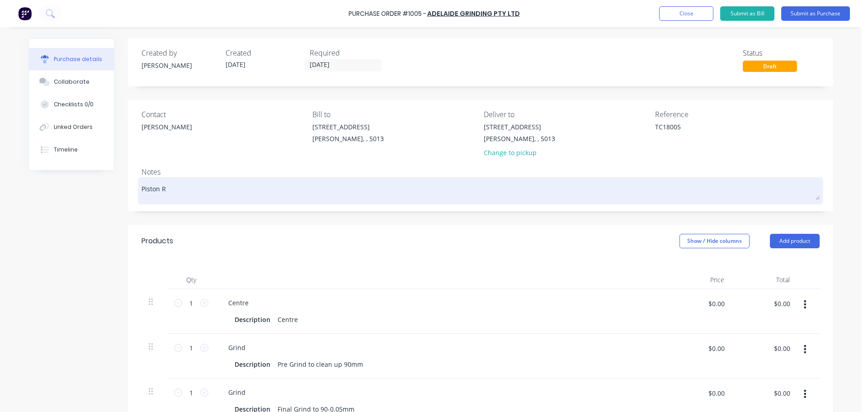
type textarea "Piston Ro"
type textarea "x"
type textarea "Piston Rod"
type textarea "x"
type textarea "Piston Rod"
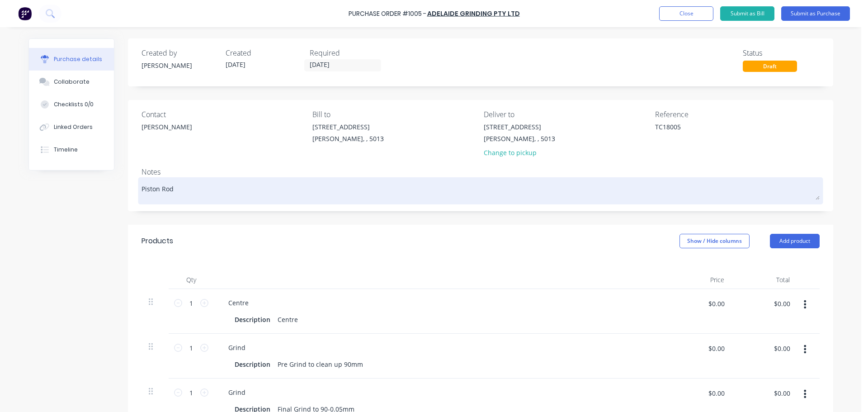
type textarea "x"
type textarea "Piston Rod -"
type textarea "x"
type textarea "Piston Rod -"
type textarea "x"
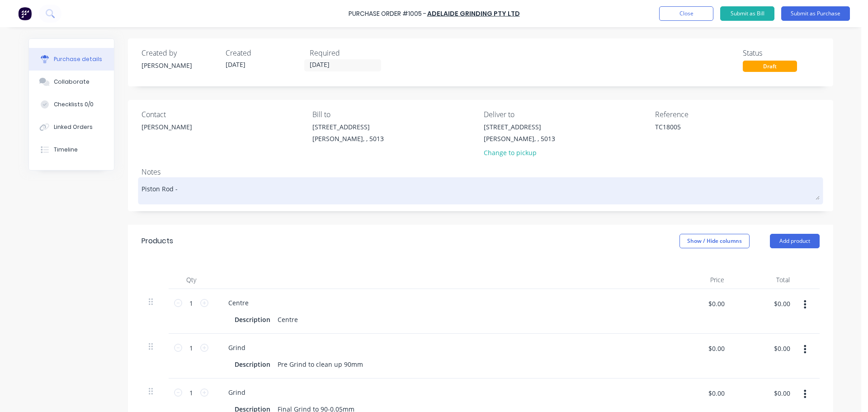
type textarea "Piston Rod - 9"
type textarea "x"
type textarea "Piston Rod - 90"
type textarea "x"
type textarea "Piston Rod - 90m"
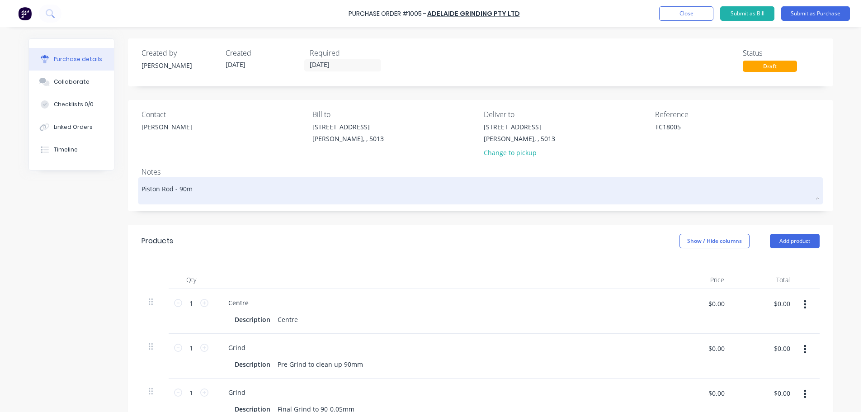
type textarea "x"
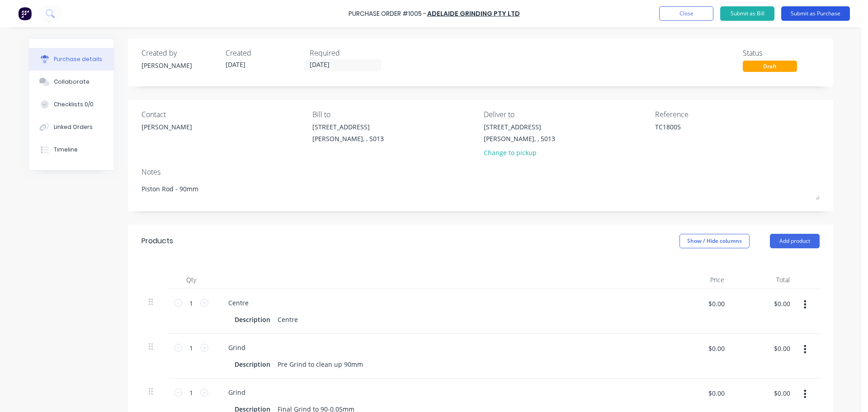
type textarea "Piston Rod - 90mm"
type textarea "x"
type textarea "Piston Rod - 90mm"
click at [814, 18] on button "Submit as Purchase" at bounding box center [815, 13] width 69 height 14
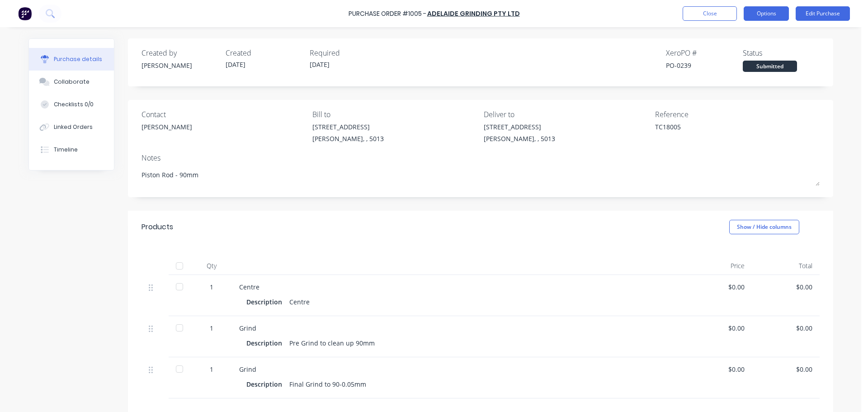
click at [759, 14] on button "Options" at bounding box center [766, 13] width 45 height 14
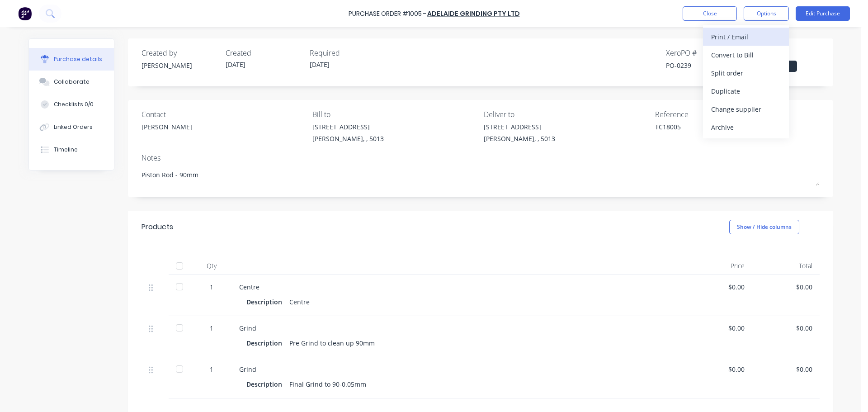
click at [741, 40] on div "Print / Email" at bounding box center [746, 36] width 70 height 13
click at [733, 70] on div "Without pricing" at bounding box center [746, 72] width 70 height 13
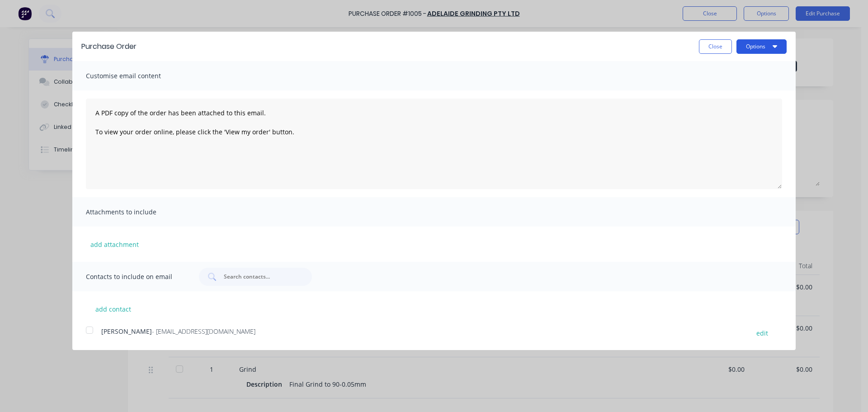
click at [761, 48] on button "Options" at bounding box center [761, 46] width 50 height 14
click at [753, 66] on div "Print" at bounding box center [744, 69] width 70 height 13
click at [713, 48] on button "Close" at bounding box center [715, 46] width 33 height 14
type textarea "x"
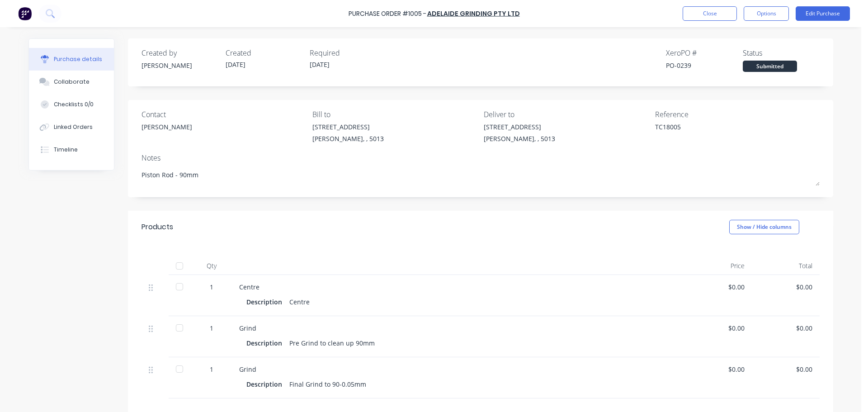
drag, startPoint x: 352, startPoint y: 14, endPoint x: 309, endPoint y: 8, distance: 42.9
click at [309, 8] on div "Purchase Order #1005 - Adelaide Grinding Pty Ltd Close Options Edit Purchase" at bounding box center [434, 13] width 868 height 27
click at [717, 12] on button "Close" at bounding box center [710, 13] width 54 height 14
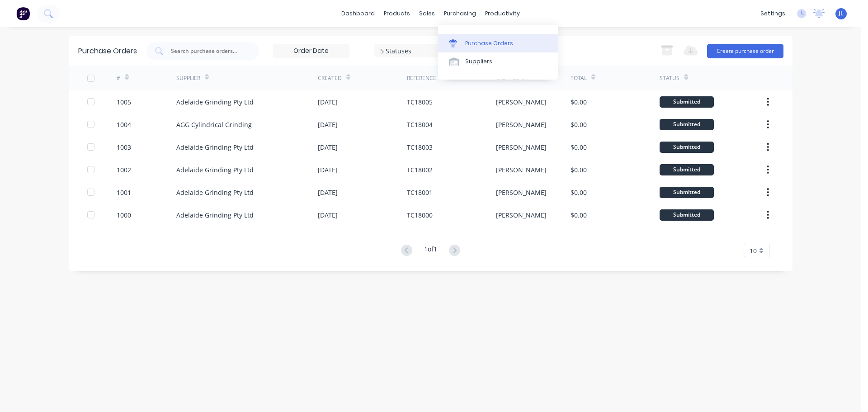
click at [452, 45] on icon at bounding box center [452, 44] width 7 height 5
click at [428, 38] on link "Sales Orders" at bounding box center [475, 43] width 120 height 18
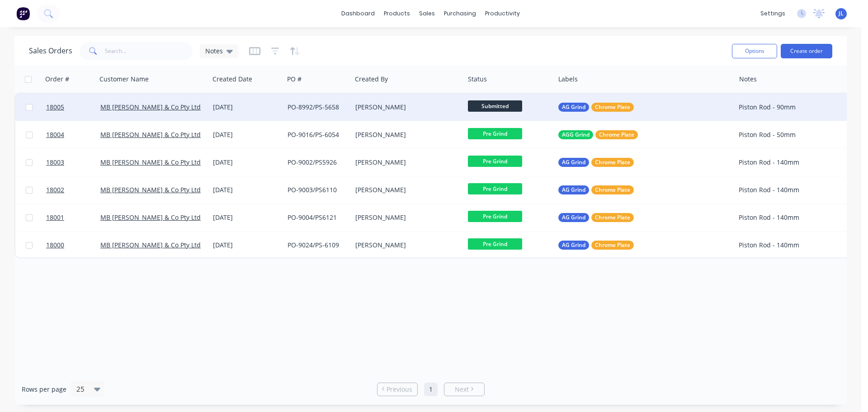
click at [509, 105] on span "Submitted" at bounding box center [495, 105] width 54 height 11
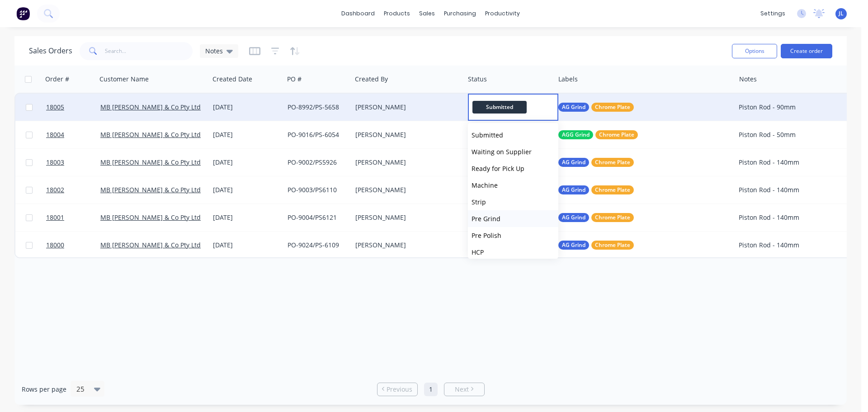
click at [496, 218] on span "Pre Grind" at bounding box center [485, 218] width 29 height 9
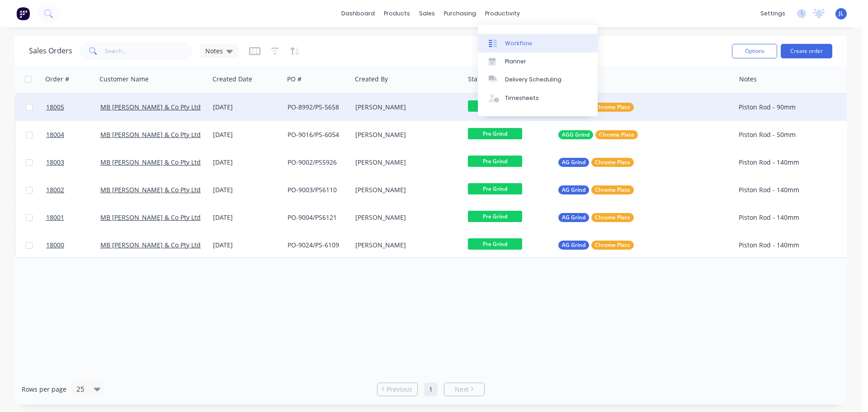
click at [501, 37] on link "Workflow" at bounding box center [538, 43] width 120 height 18
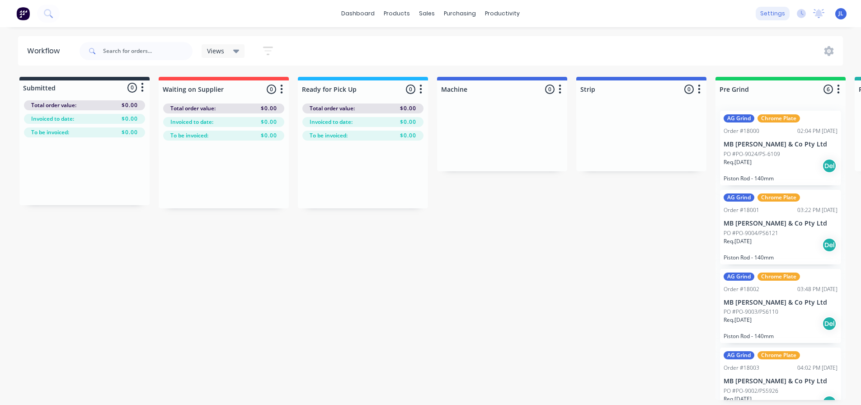
click at [769, 14] on div "settings" at bounding box center [773, 14] width 34 height 14
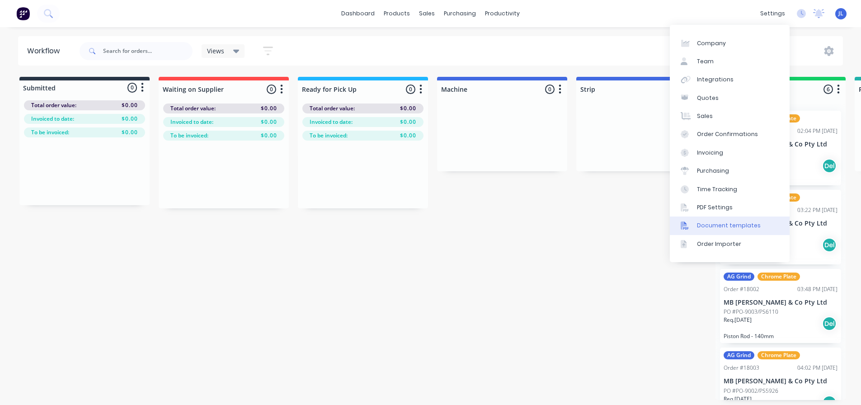
click at [718, 222] on div "Document templates" at bounding box center [729, 226] width 64 height 8
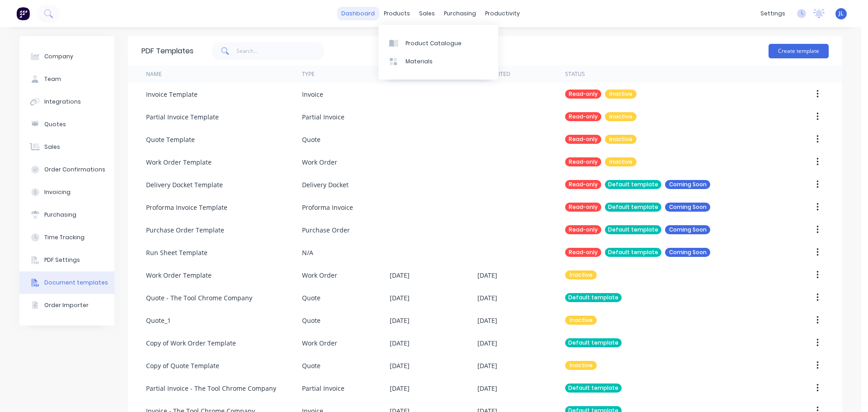
click at [356, 12] on link "dashboard" at bounding box center [358, 14] width 42 height 14
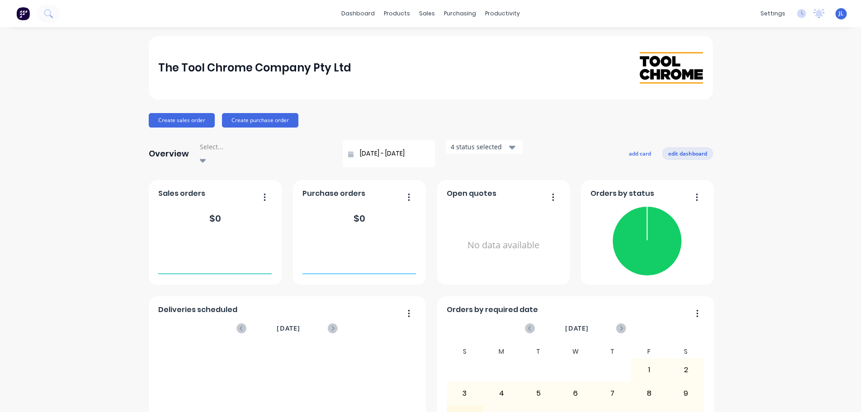
click at [674, 148] on button "edit dashboard" at bounding box center [687, 153] width 51 height 12
click at [408, 193] on icon "button" at bounding box center [409, 197] width 2 height 9
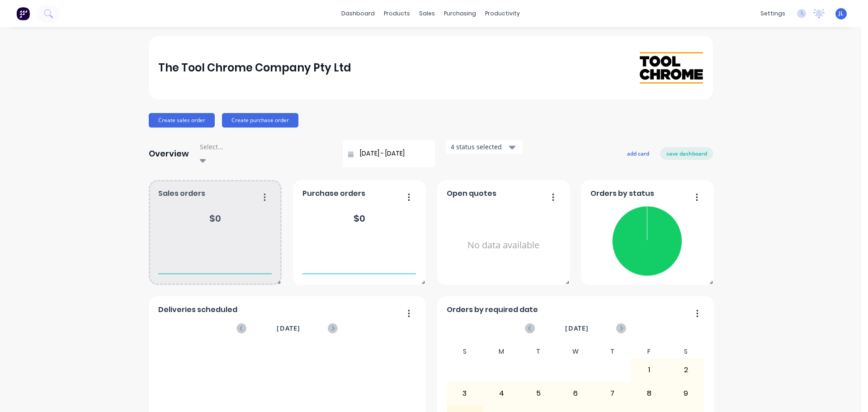
click at [264, 193] on icon "button" at bounding box center [265, 196] width 2 height 7
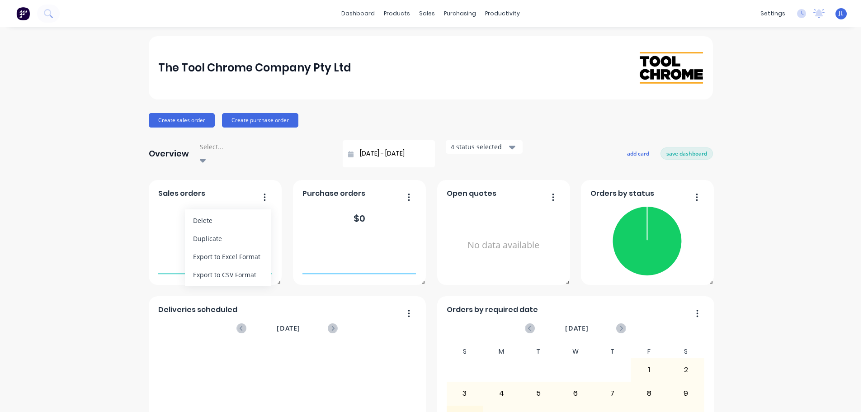
drag, startPoint x: 261, startPoint y: 188, endPoint x: 58, endPoint y: 244, distance: 210.7
click at [46, 249] on div "The Tool Chrome Company Pty Ltd Create sales order Create purchase order Overvi…" at bounding box center [430, 276] width 861 height 481
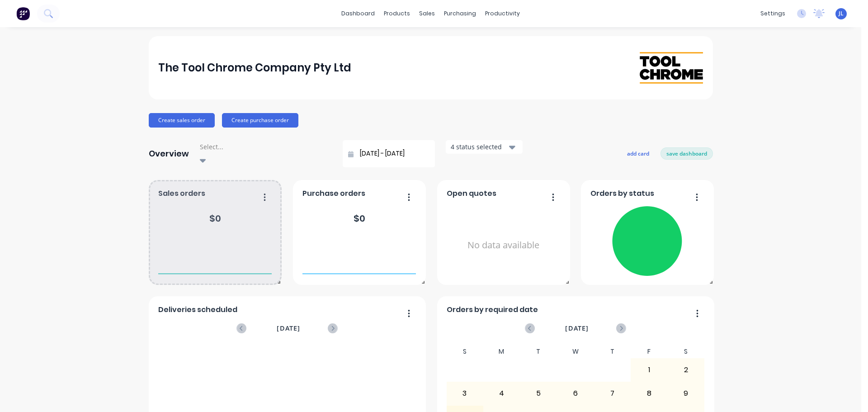
click at [264, 193] on icon "button" at bounding box center [265, 196] width 2 height 7
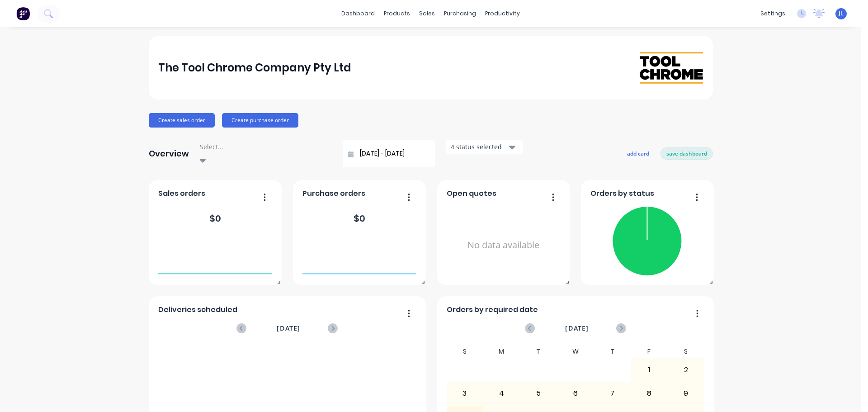
click at [104, 207] on div "The Tool Chrome Company Pty Ltd Create sales order Create purchase order Overvi…" at bounding box center [430, 276] width 861 height 481
